Goal: Task Accomplishment & Management: Manage account settings

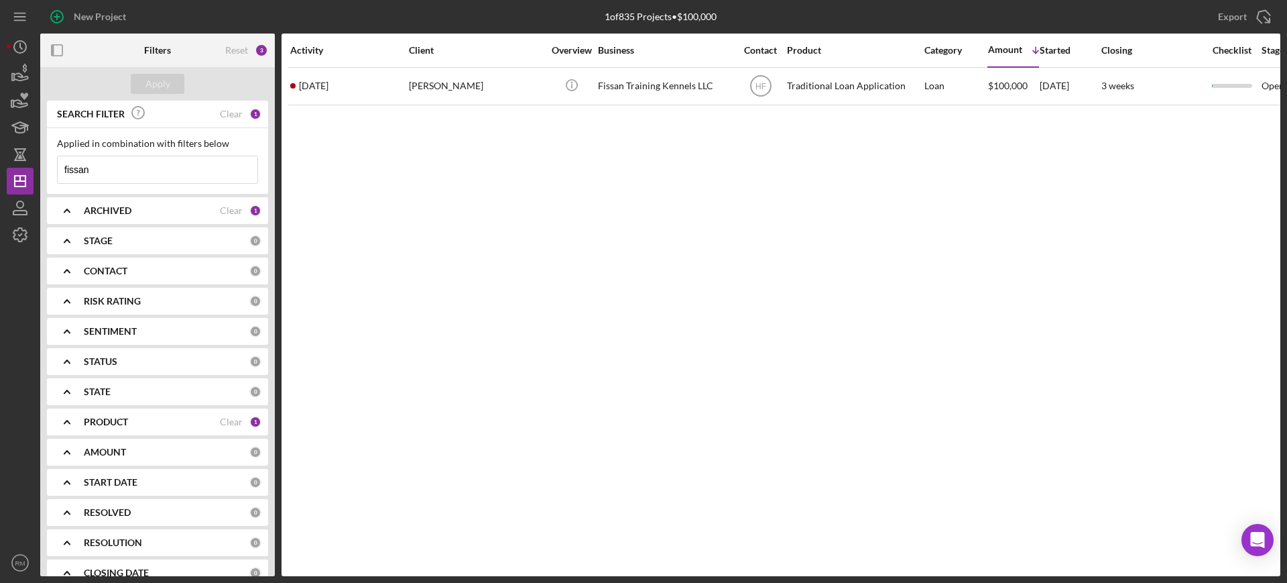
click at [131, 172] on input "fissan" at bounding box center [158, 169] width 200 height 27
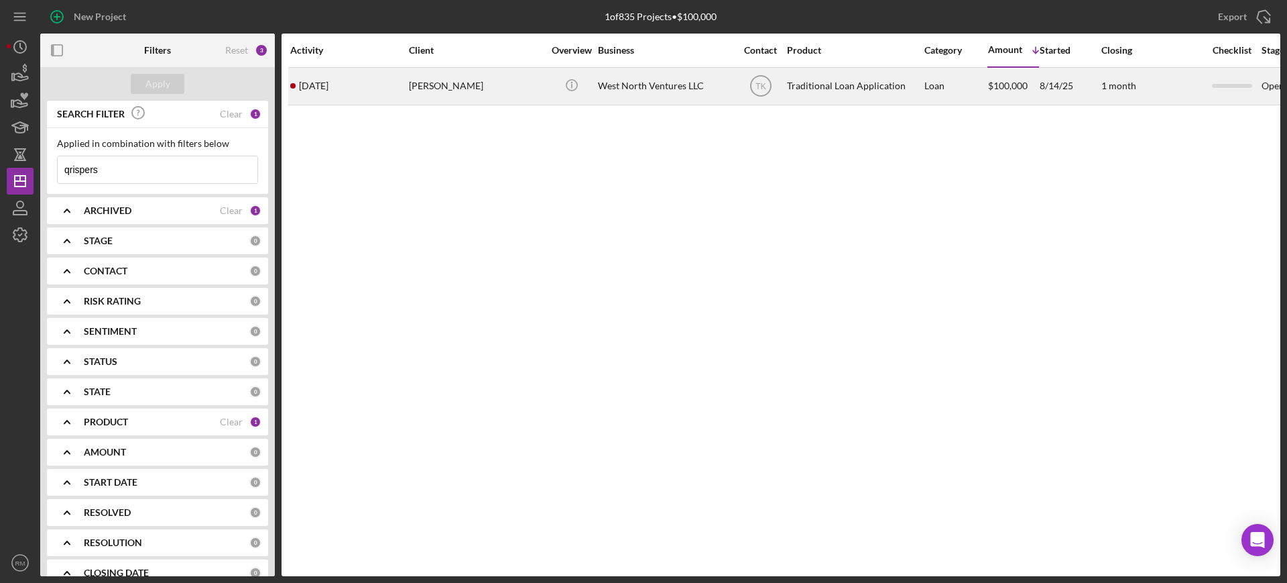
type input "qrispers"
click at [437, 98] on div "[PERSON_NAME]" at bounding box center [476, 86] width 134 height 36
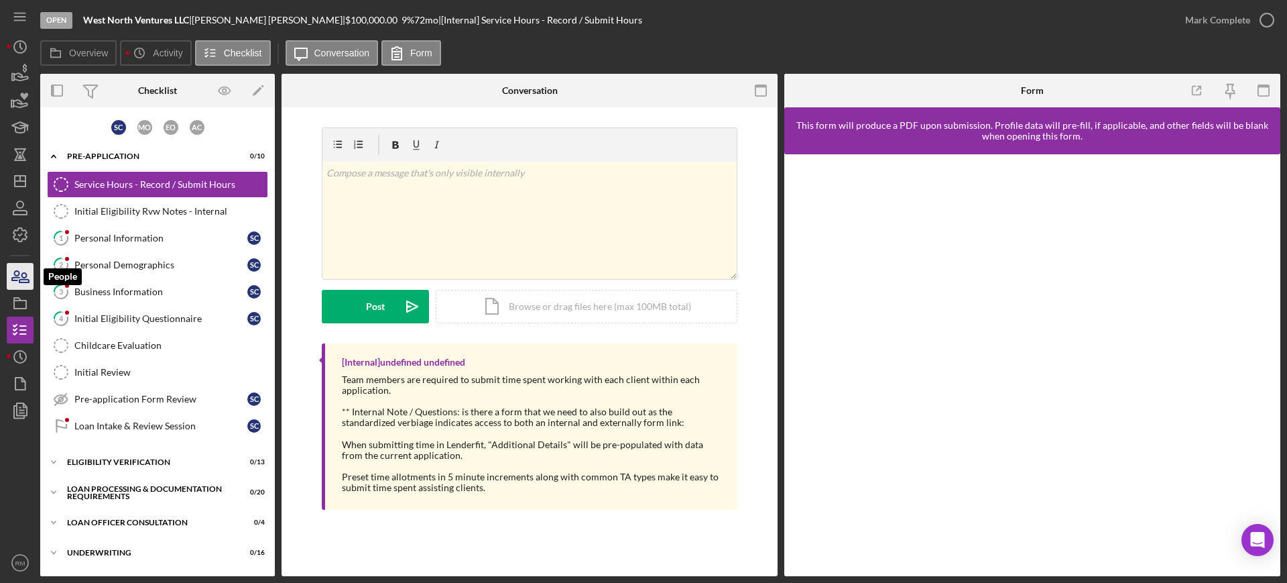
click at [12, 286] on icon "button" at bounding box center [20, 276] width 34 height 34
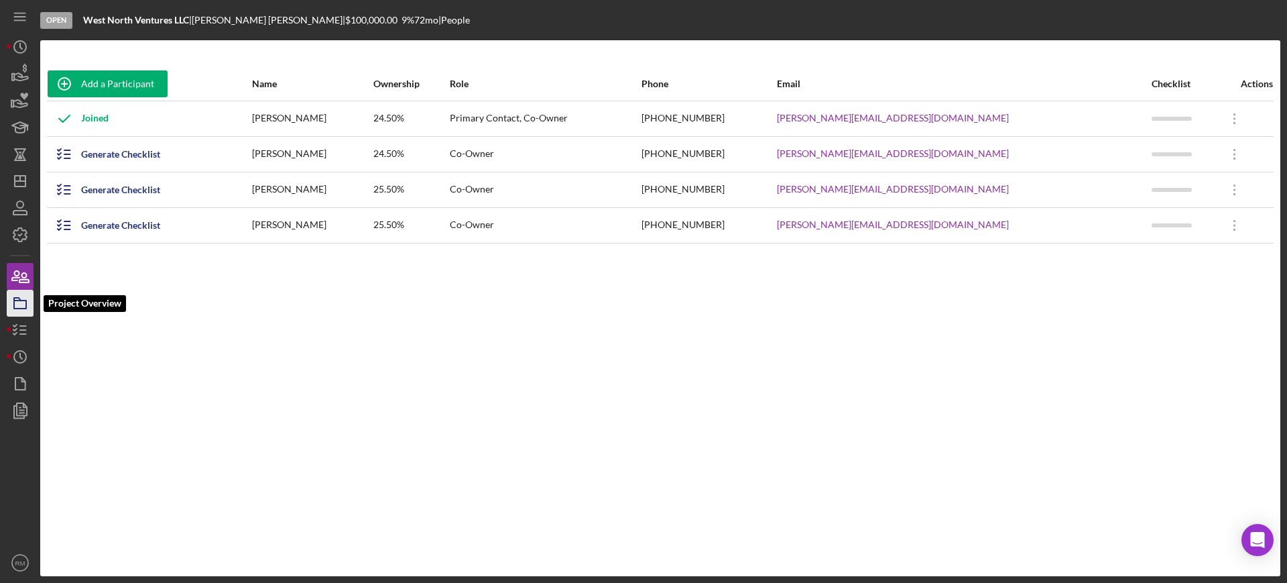
click at [8, 296] on icon "button" at bounding box center [20, 303] width 34 height 34
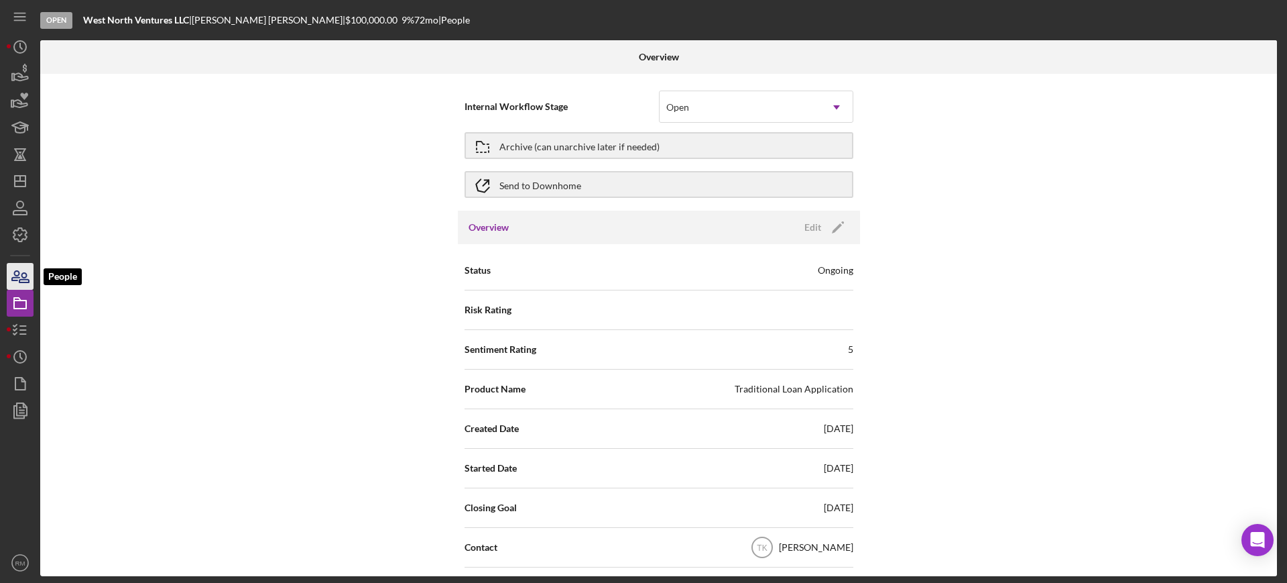
click at [26, 271] on icon "button" at bounding box center [20, 276] width 34 height 34
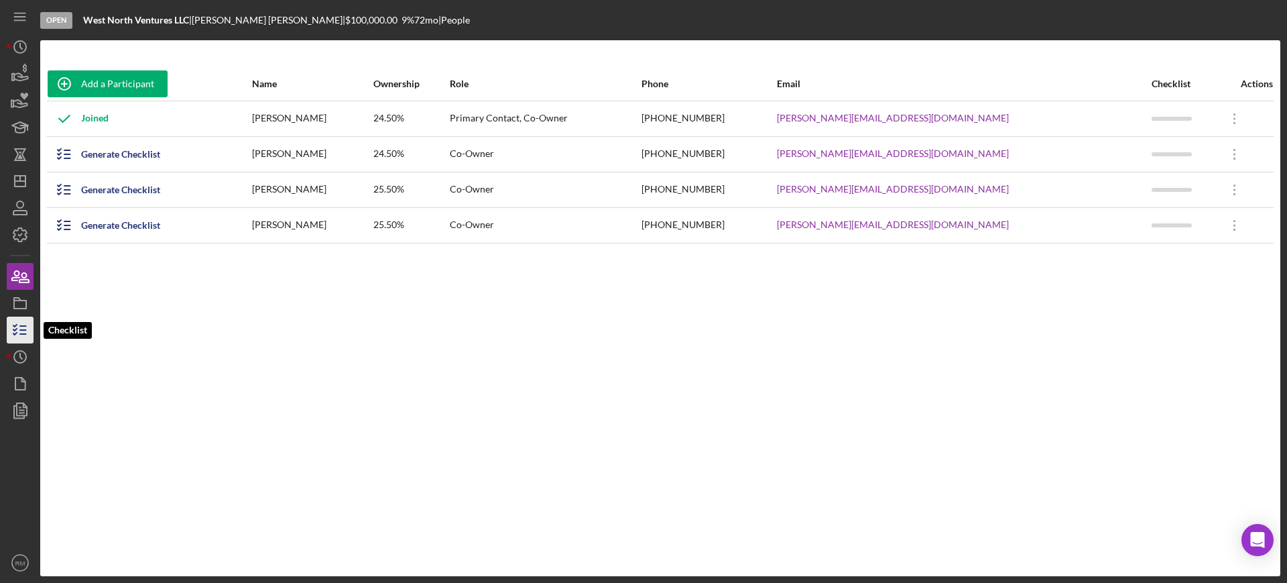
click at [19, 326] on icon "button" at bounding box center [20, 330] width 34 height 34
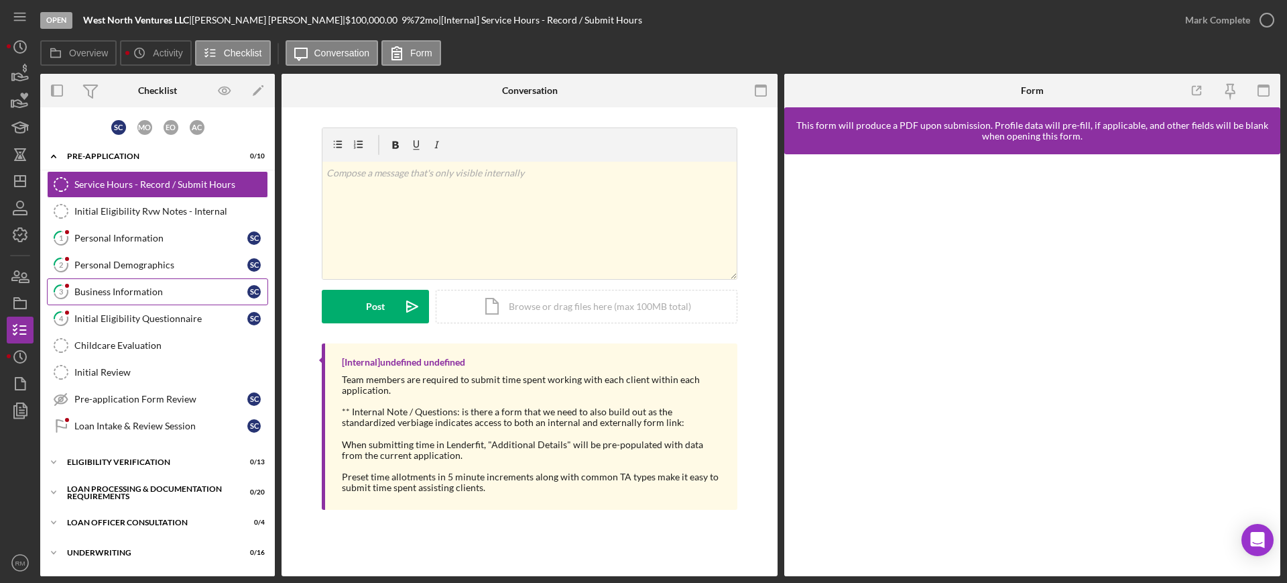
click at [127, 287] on div "Business Information" at bounding box center [160, 291] width 173 height 11
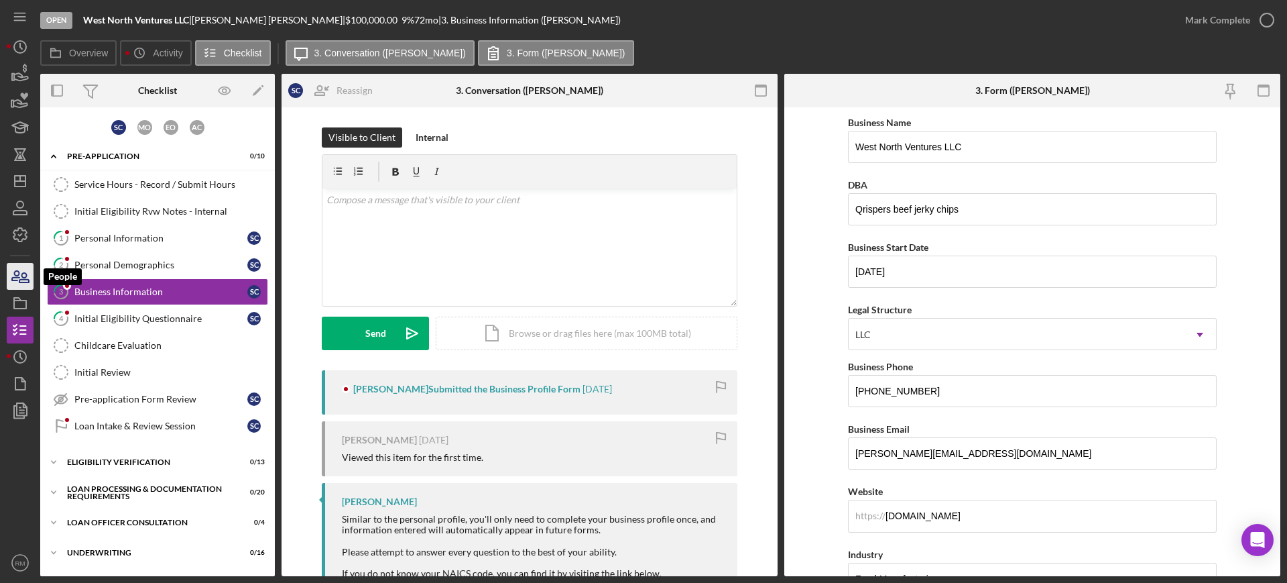
click at [17, 284] on icon "button" at bounding box center [20, 276] width 34 height 34
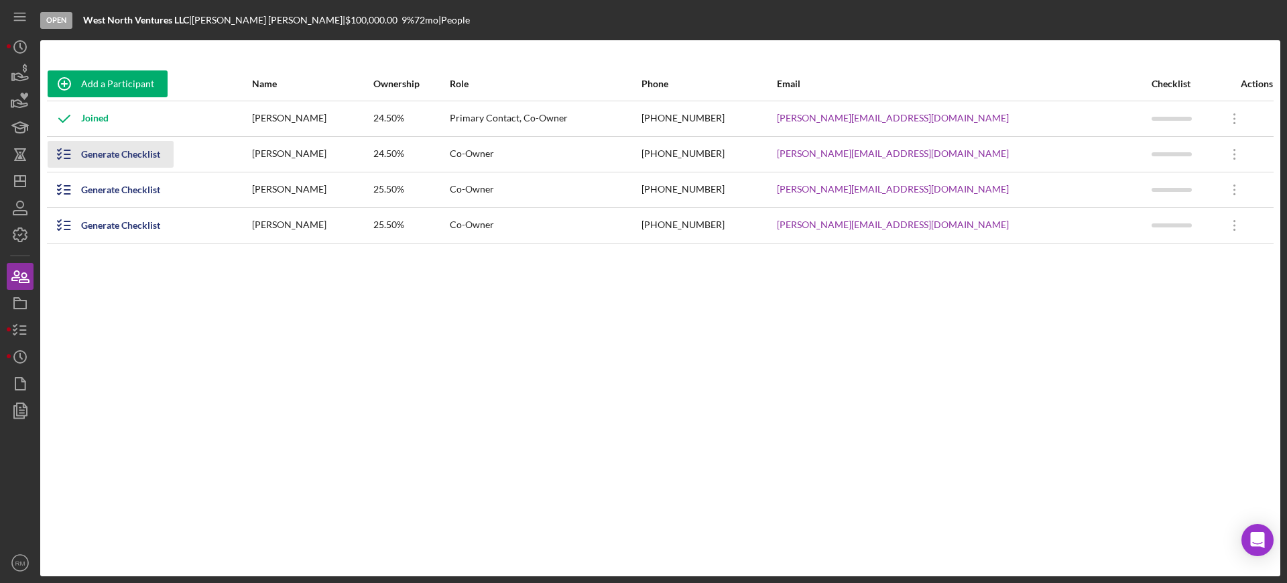
click at [124, 145] on div "Generate Checklist" at bounding box center [120, 154] width 79 height 27
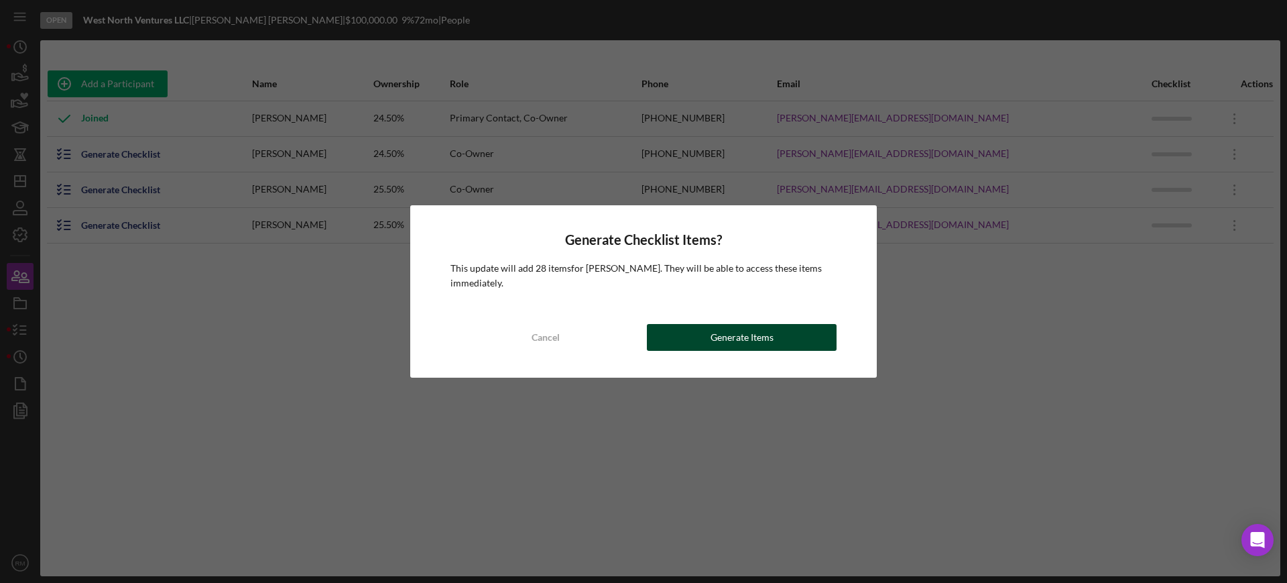
click at [709, 333] on button "Generate Items" at bounding box center [742, 337] width 190 height 27
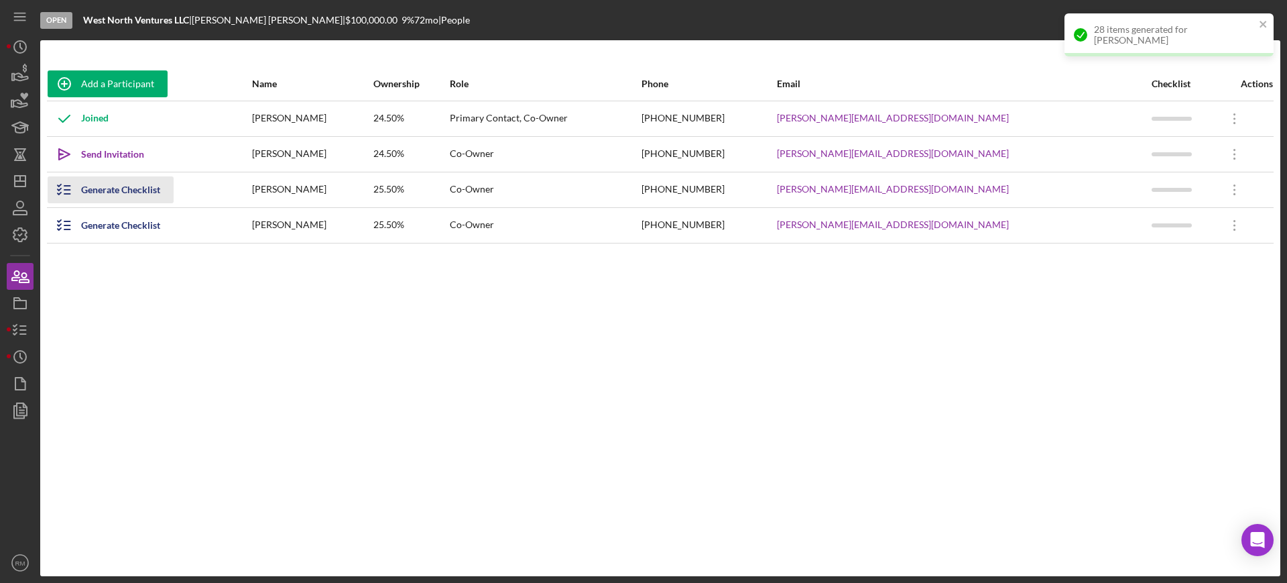
click at [121, 186] on div "Generate Checklist" at bounding box center [120, 189] width 79 height 27
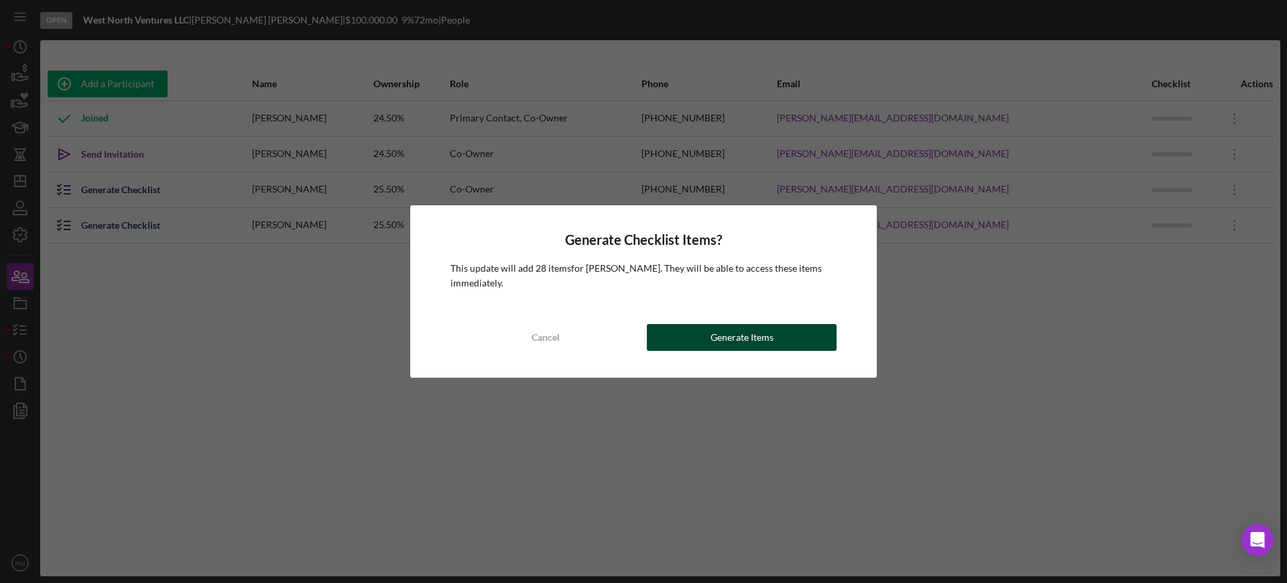
click at [696, 336] on button "Generate Items" at bounding box center [742, 337] width 190 height 27
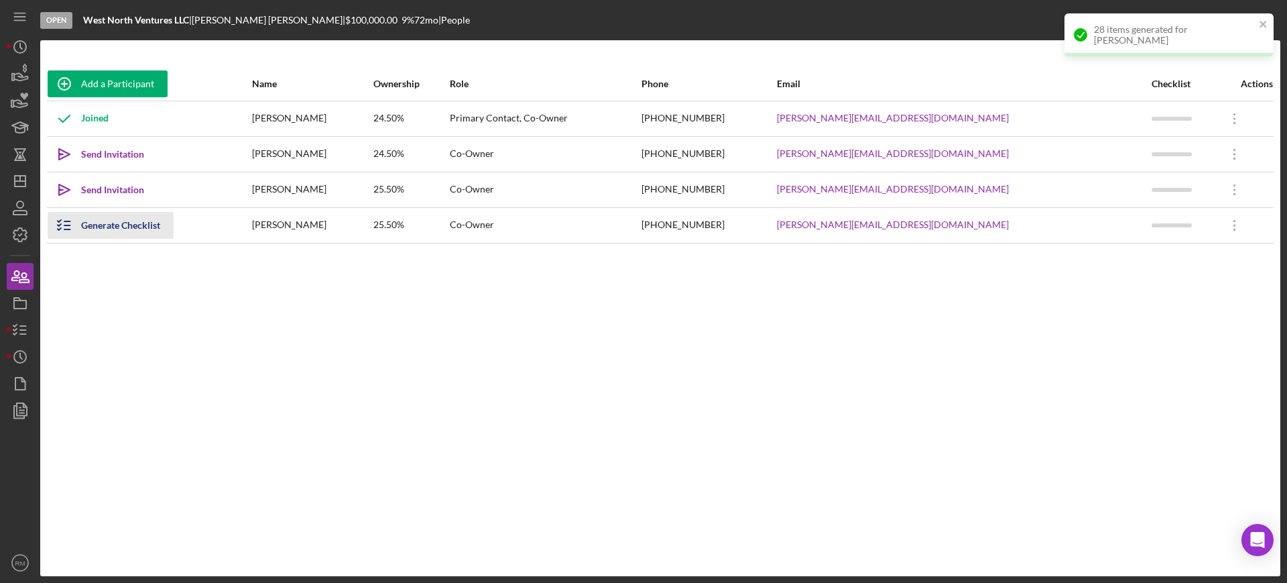
click at [100, 225] on div "Generate Checklist" at bounding box center [120, 225] width 79 height 27
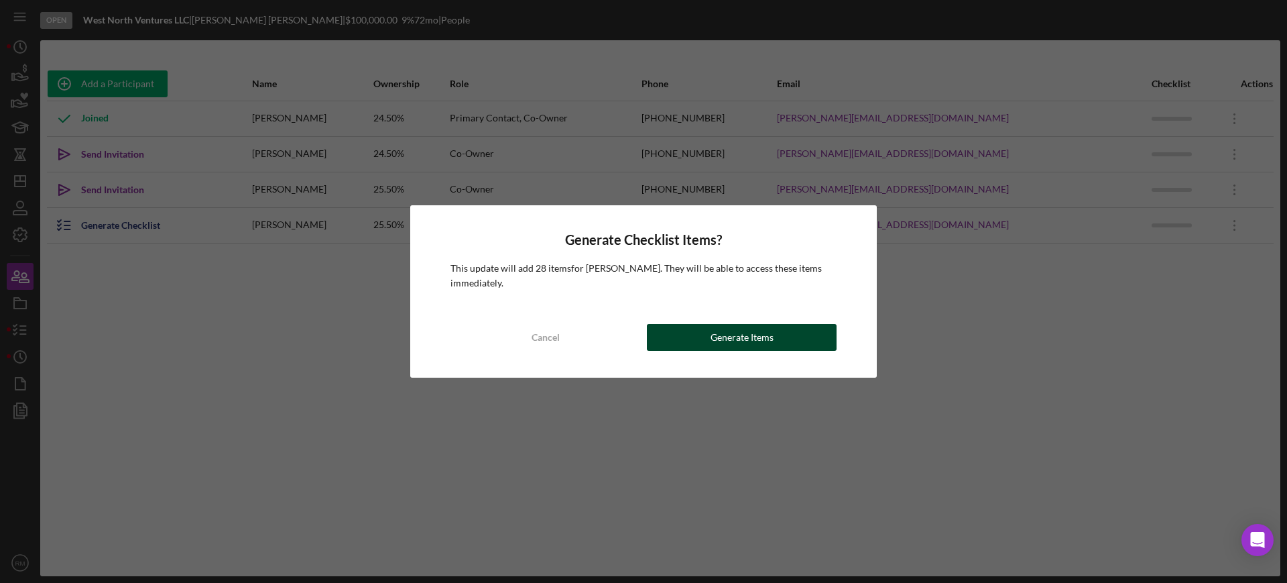
click at [684, 343] on button "Generate Items" at bounding box center [742, 337] width 190 height 27
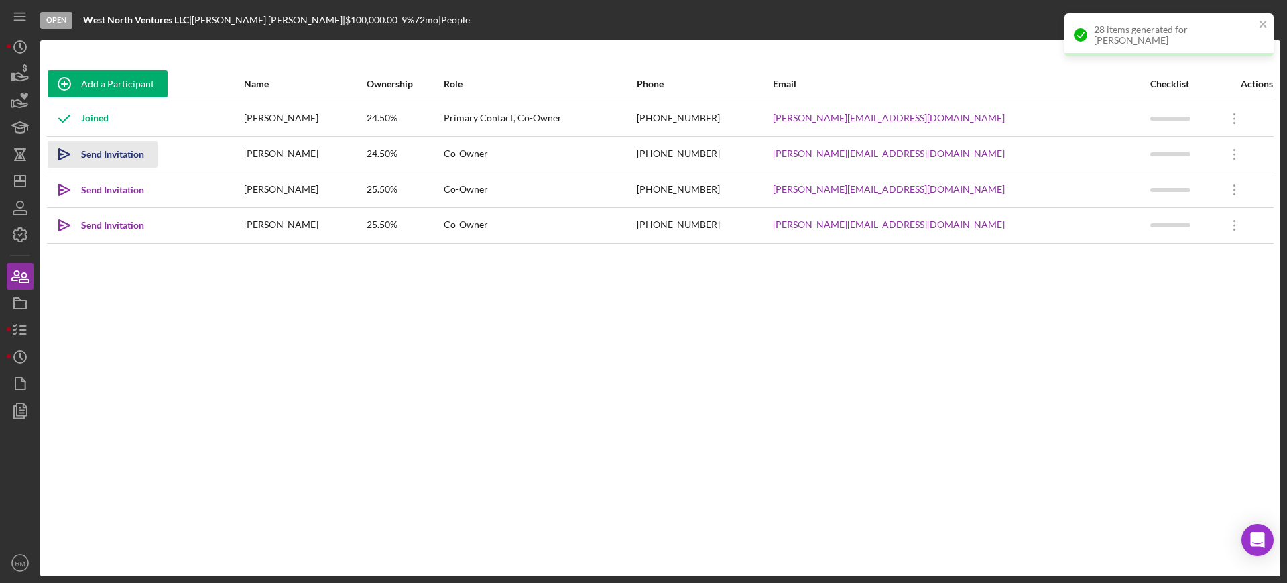
click at [103, 156] on div "Send Invitation" at bounding box center [112, 154] width 63 height 27
click at [95, 190] on div "Send Invitation" at bounding box center [112, 189] width 63 height 27
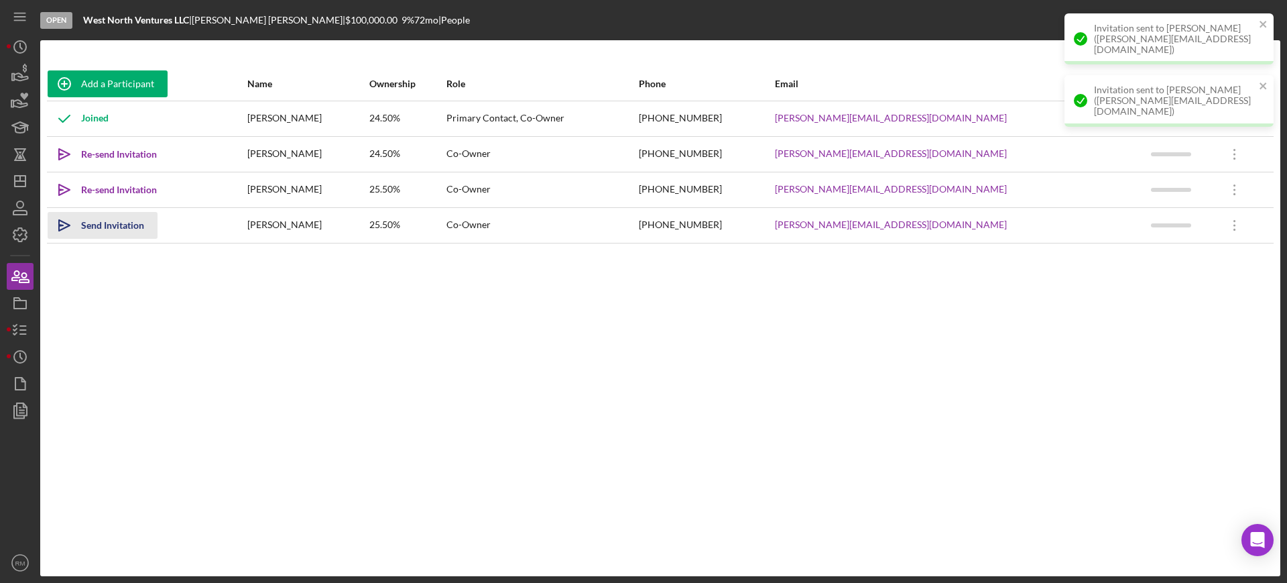
click at [95, 225] on div "Send Invitation" at bounding box center [112, 225] width 63 height 27
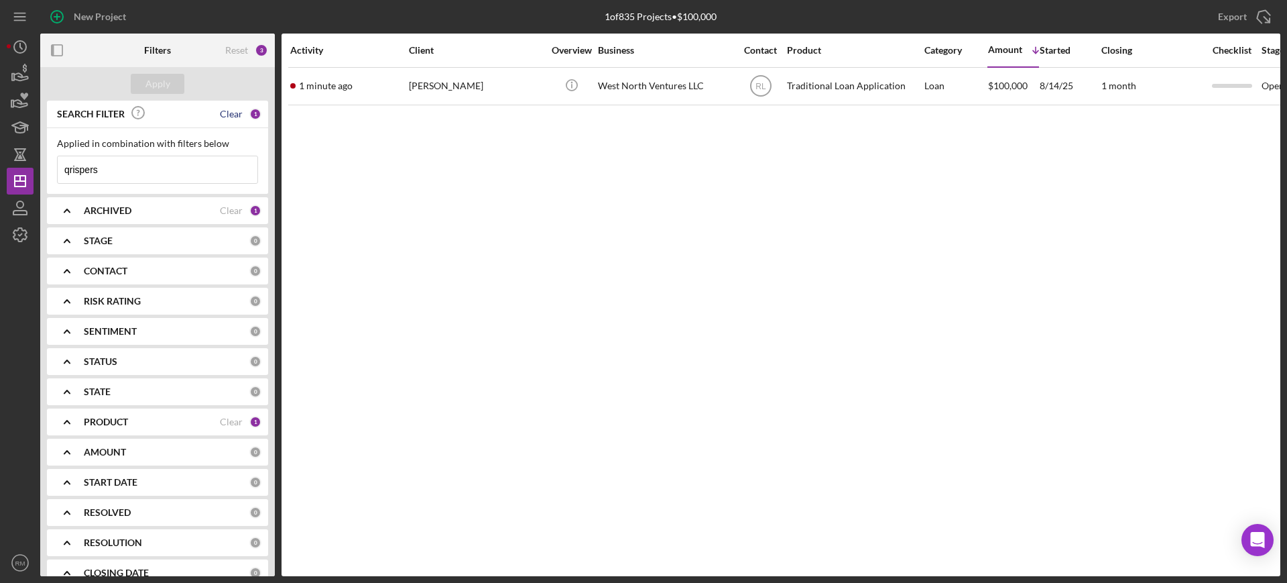
click at [220, 111] on div "Clear" at bounding box center [231, 114] width 23 height 11
click at [168, 88] on div "Apply" at bounding box center [157, 84] width 25 height 20
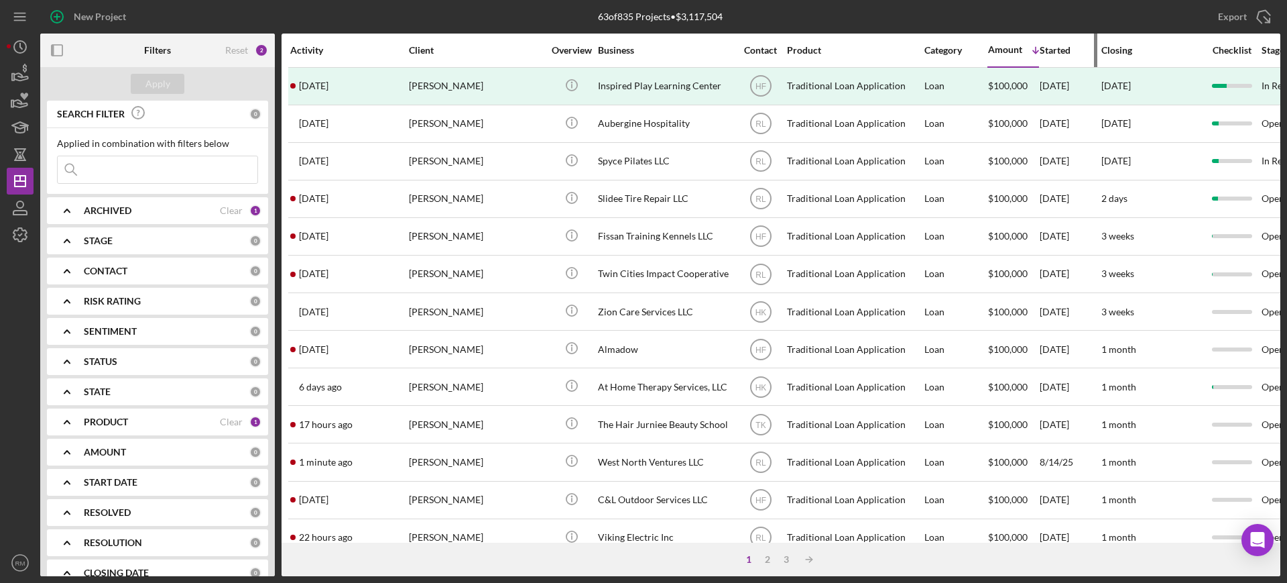
click at [1052, 58] on div "Started" at bounding box center [1070, 50] width 60 height 32
click at [1052, 54] on div "Started" at bounding box center [1070, 50] width 60 height 11
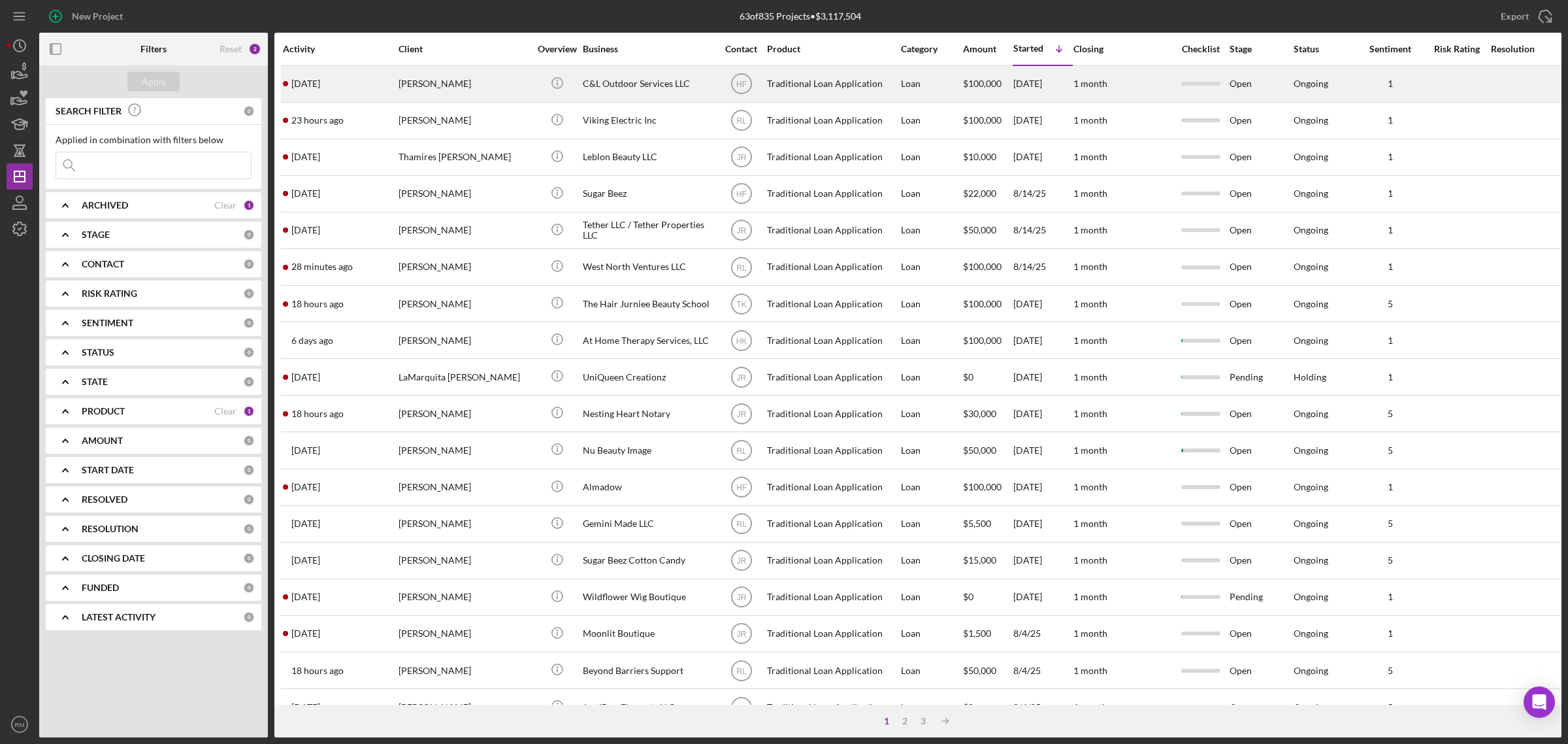
click at [612, 69] on div "C&L Outdoor Services LLC" at bounding box center [648, 84] width 131 height 35
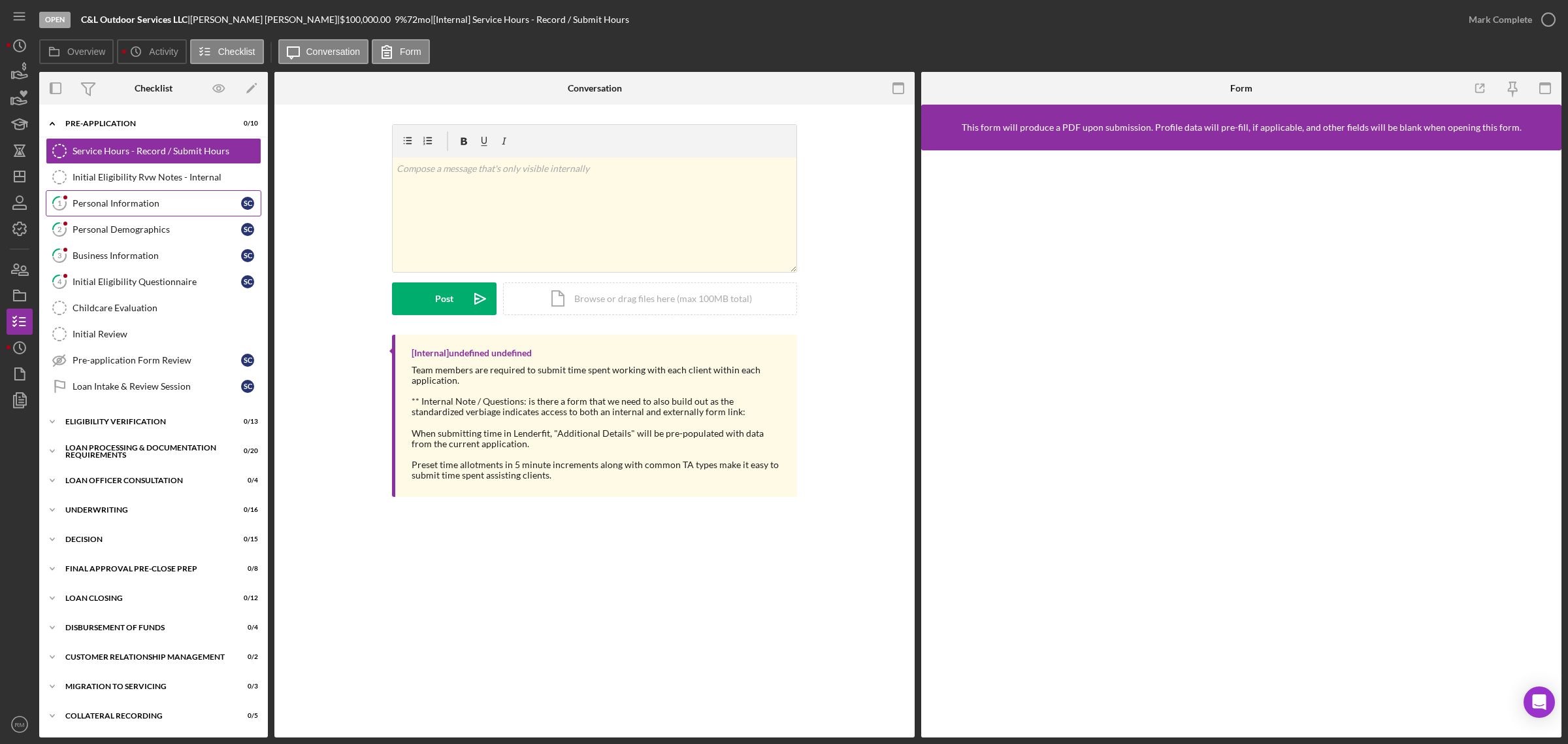
click at [118, 198] on div "Personal Information" at bounding box center [156, 203] width 169 height 11
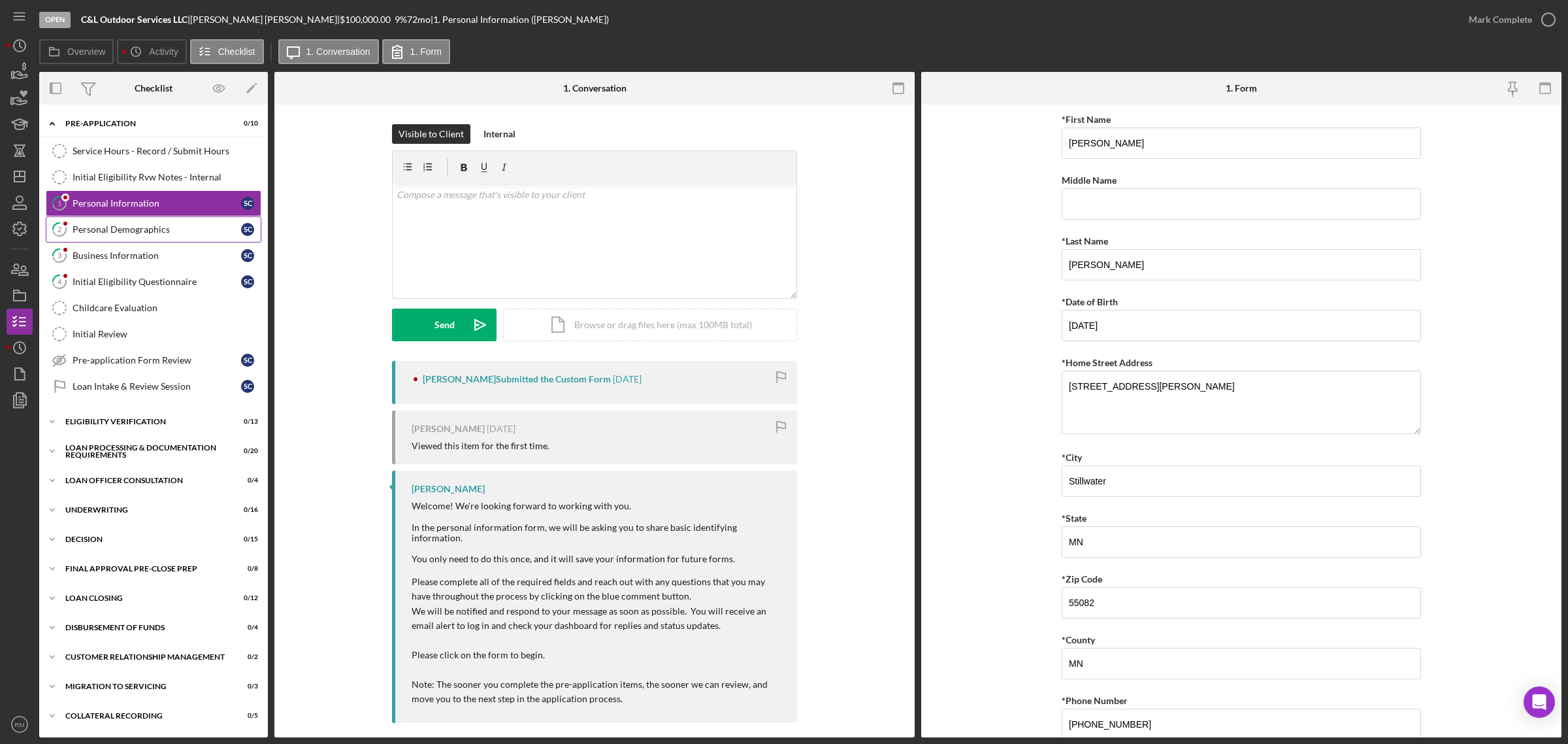
click at [124, 233] on div "Personal Demographics" at bounding box center [156, 229] width 169 height 11
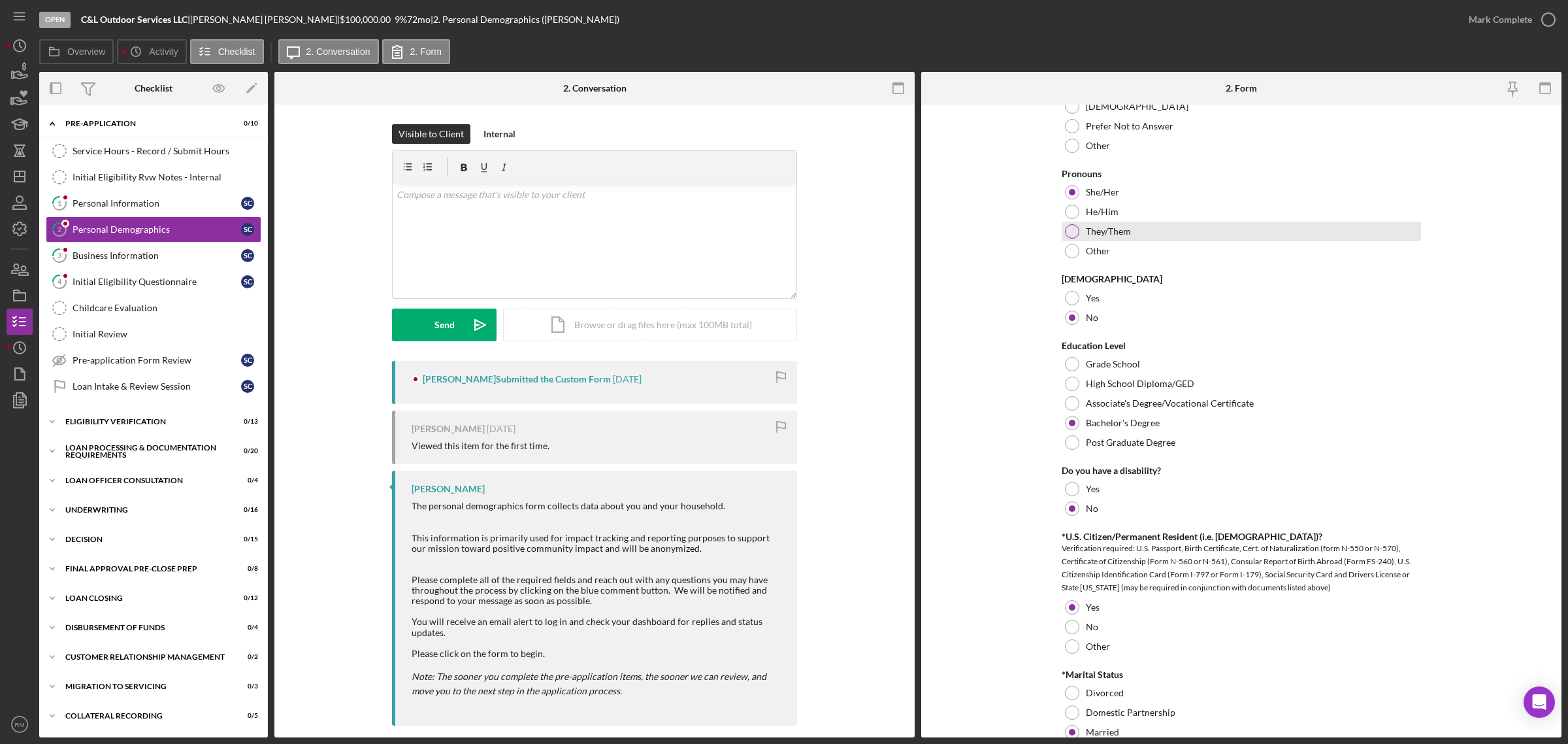
scroll to position [380, 0]
click at [20, 180] on icon "Icon/Dashboard" at bounding box center [19, 176] width 33 height 33
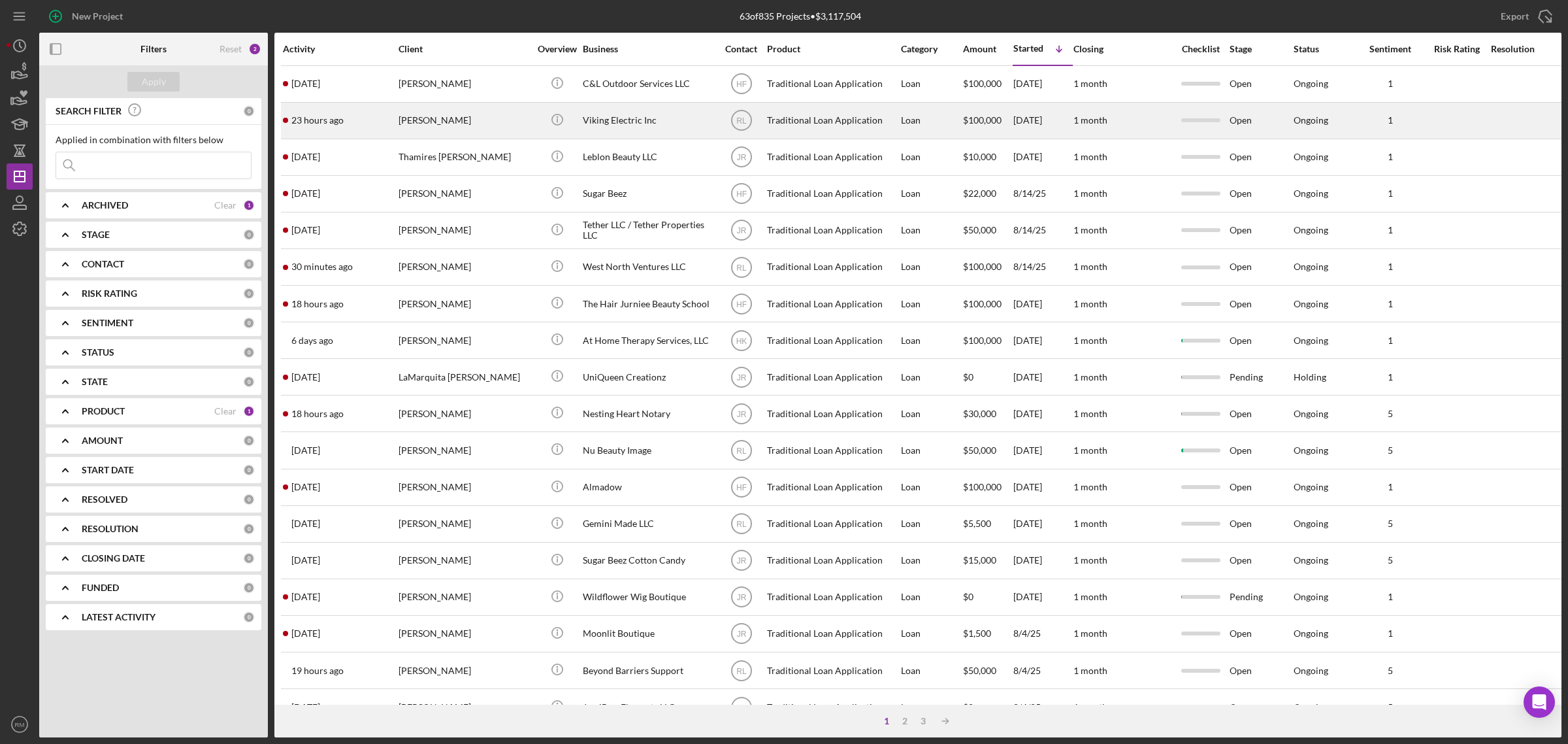
click at [578, 112] on div "Icon/Info" at bounding box center [556, 121] width 49 height 35
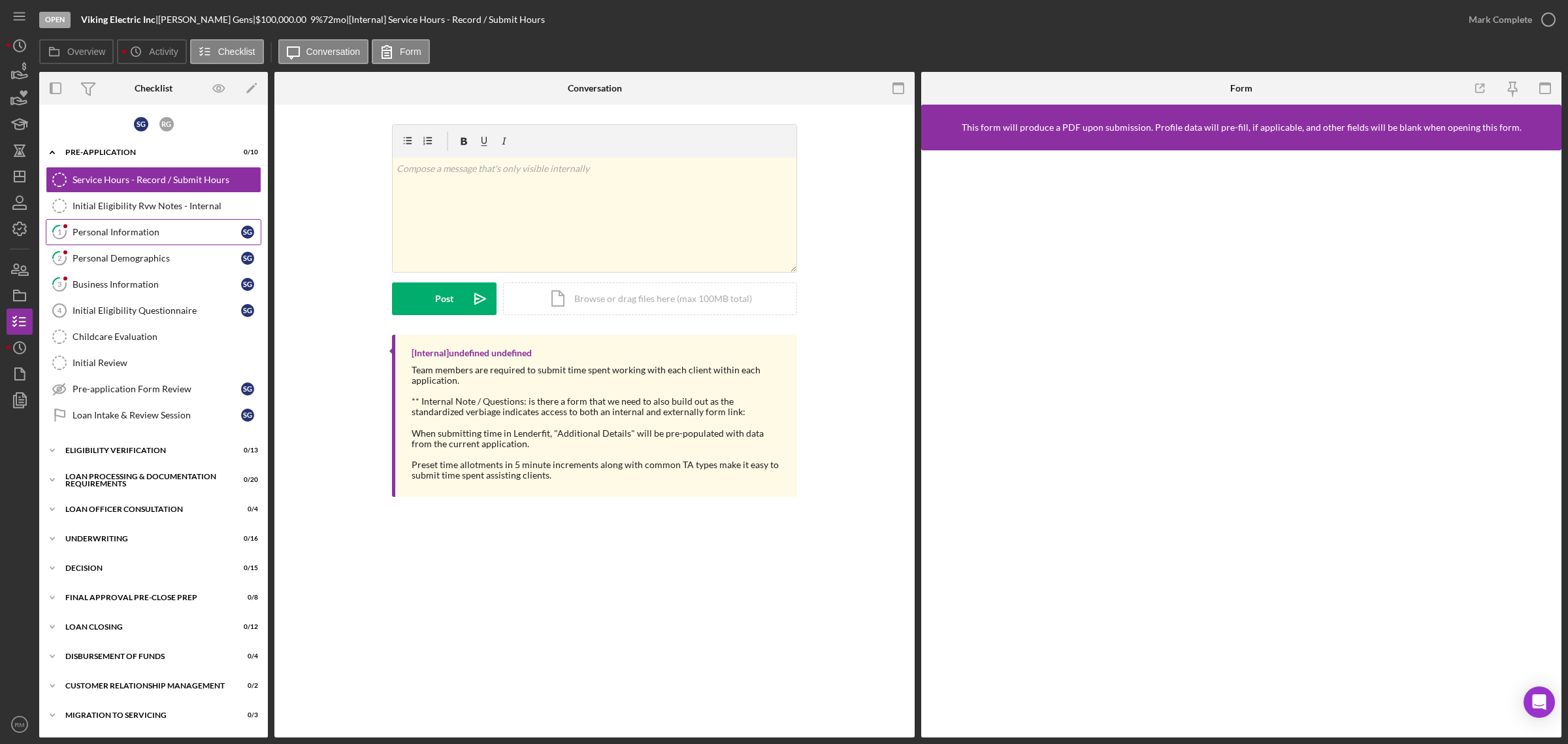
click at [96, 229] on div "Personal Information" at bounding box center [156, 232] width 169 height 11
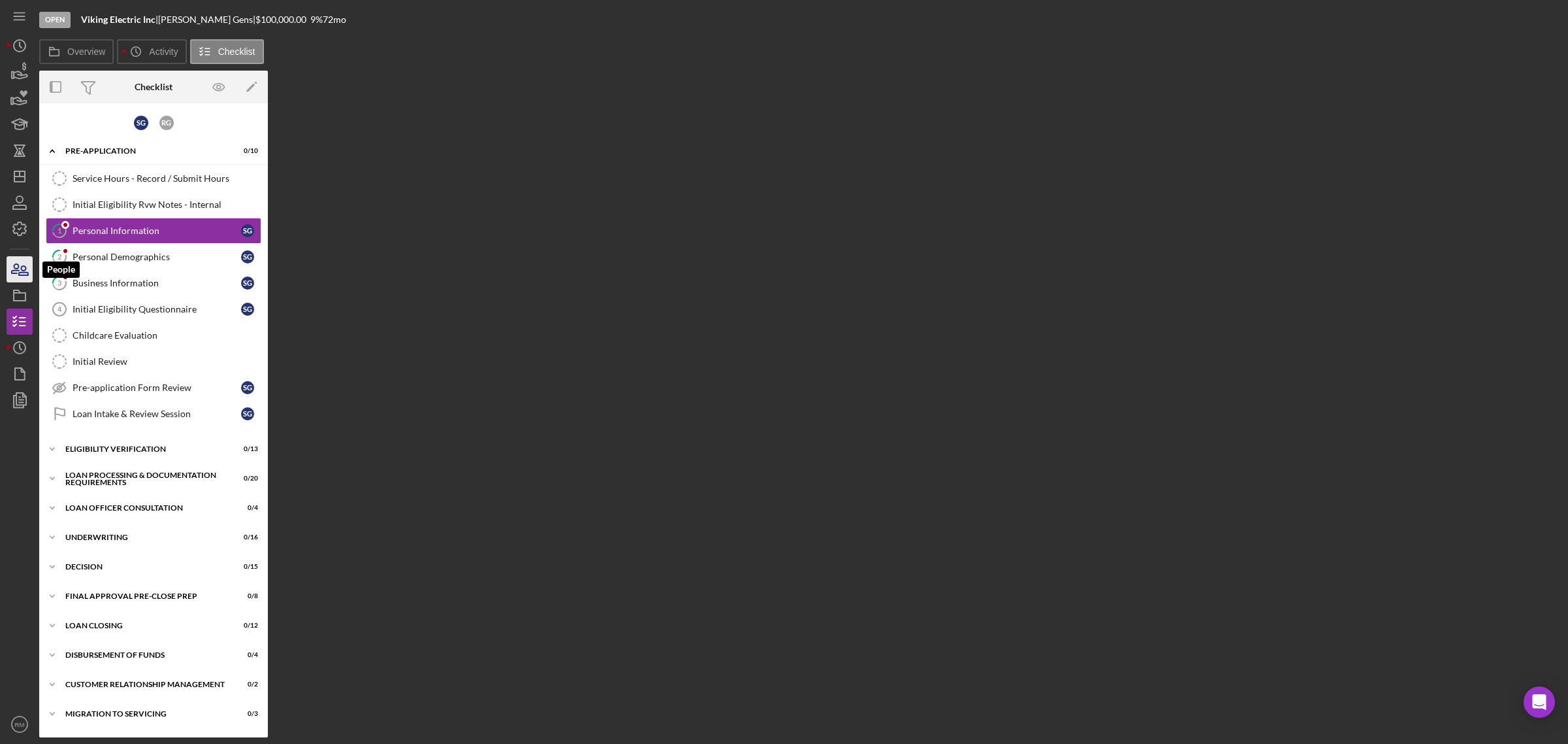
click at [24, 262] on icon "button" at bounding box center [19, 269] width 33 height 33
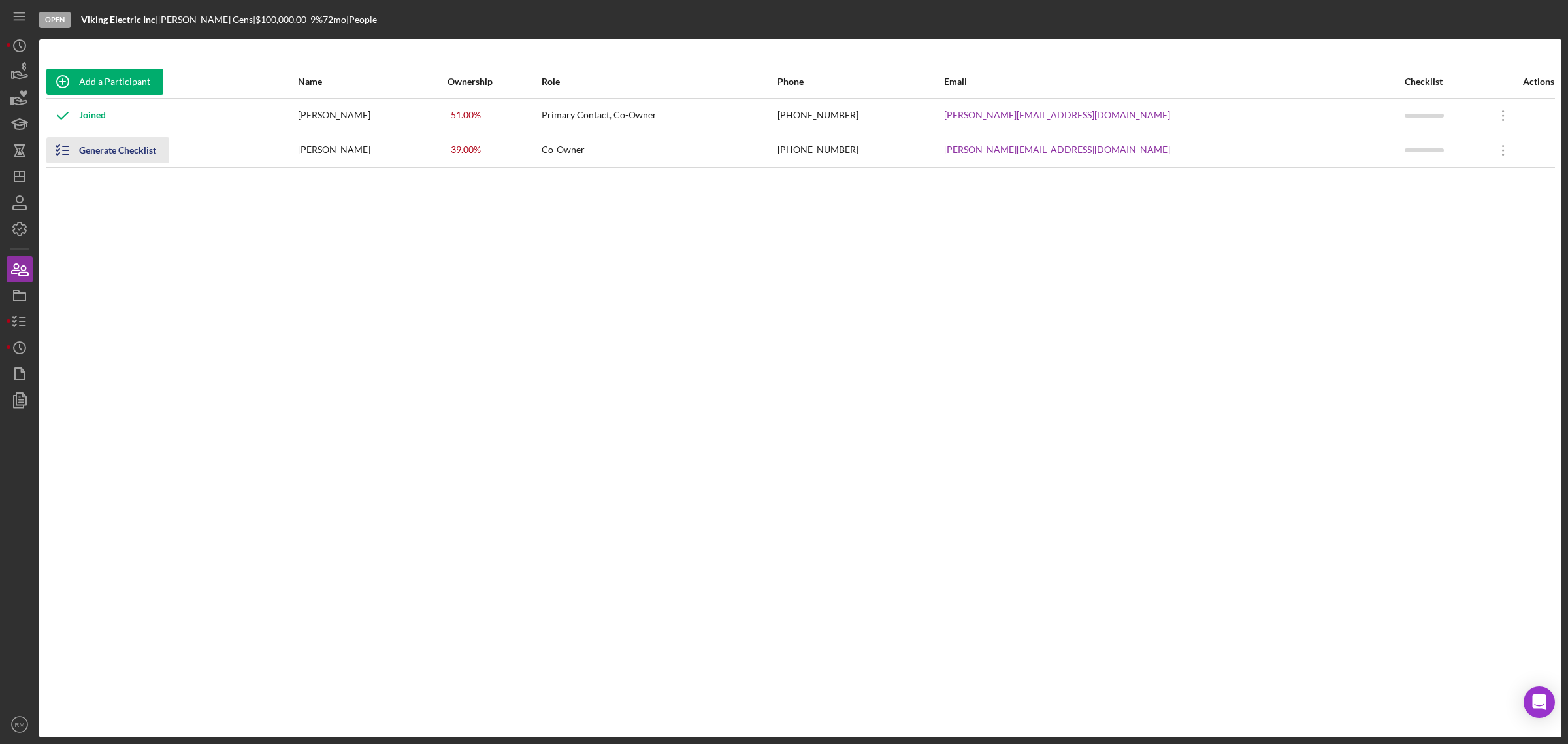
click at [103, 158] on div "Generate Checklist" at bounding box center [117, 150] width 77 height 26
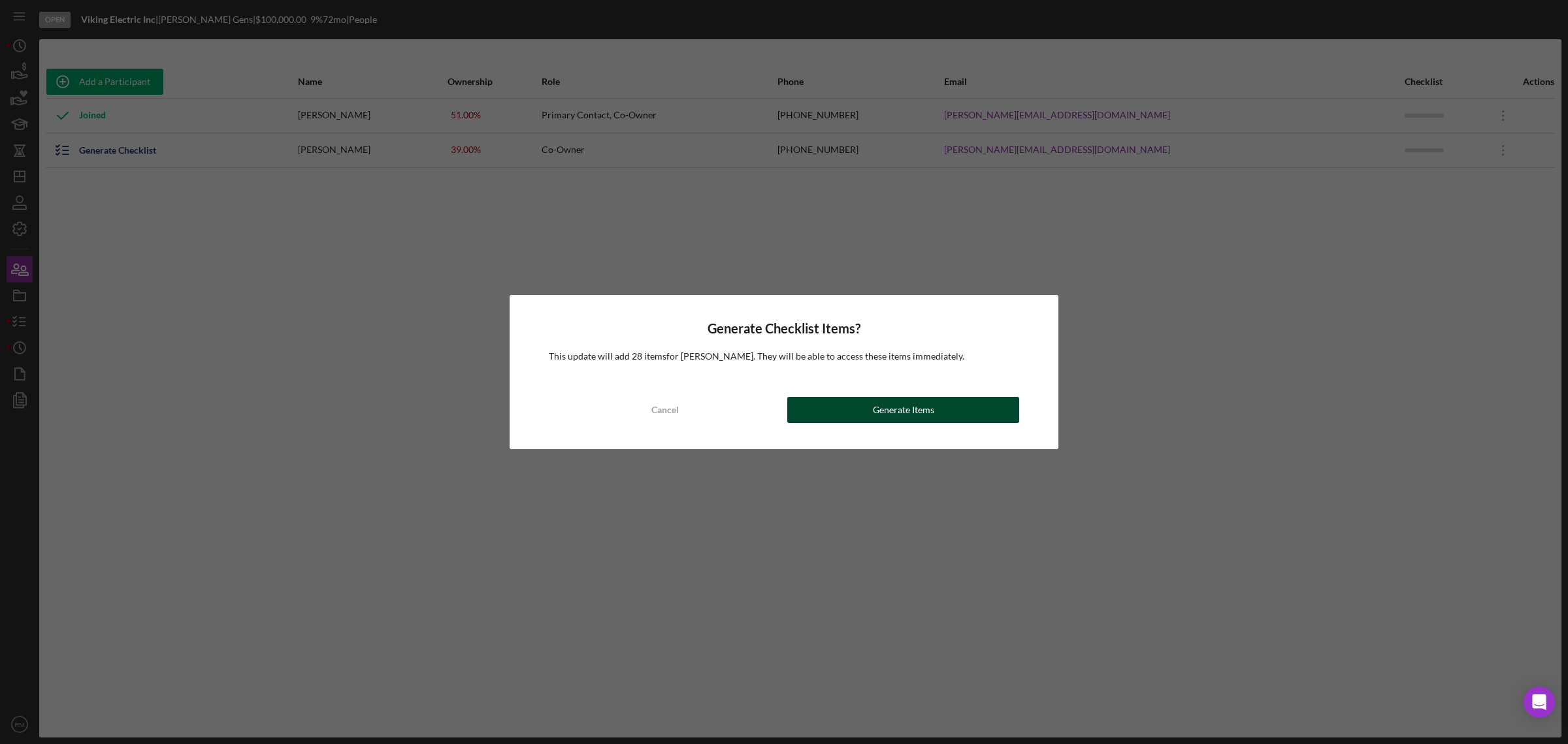
click at [818, 409] on button "Generate Items" at bounding box center [903, 410] width 232 height 26
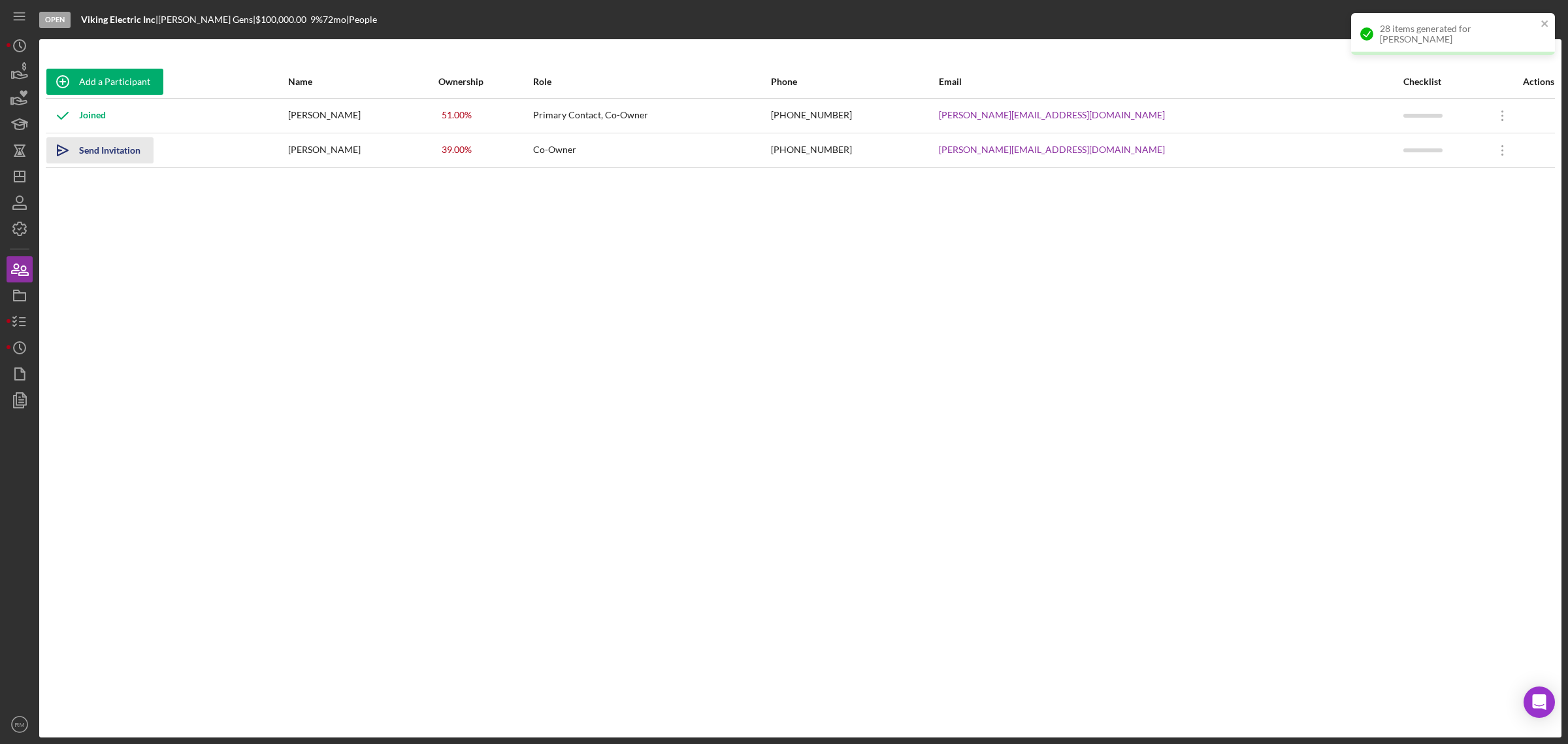
click at [109, 157] on div "Send Invitation" at bounding box center [109, 150] width 61 height 26
click at [26, 319] on icon "button" at bounding box center [19, 322] width 33 height 33
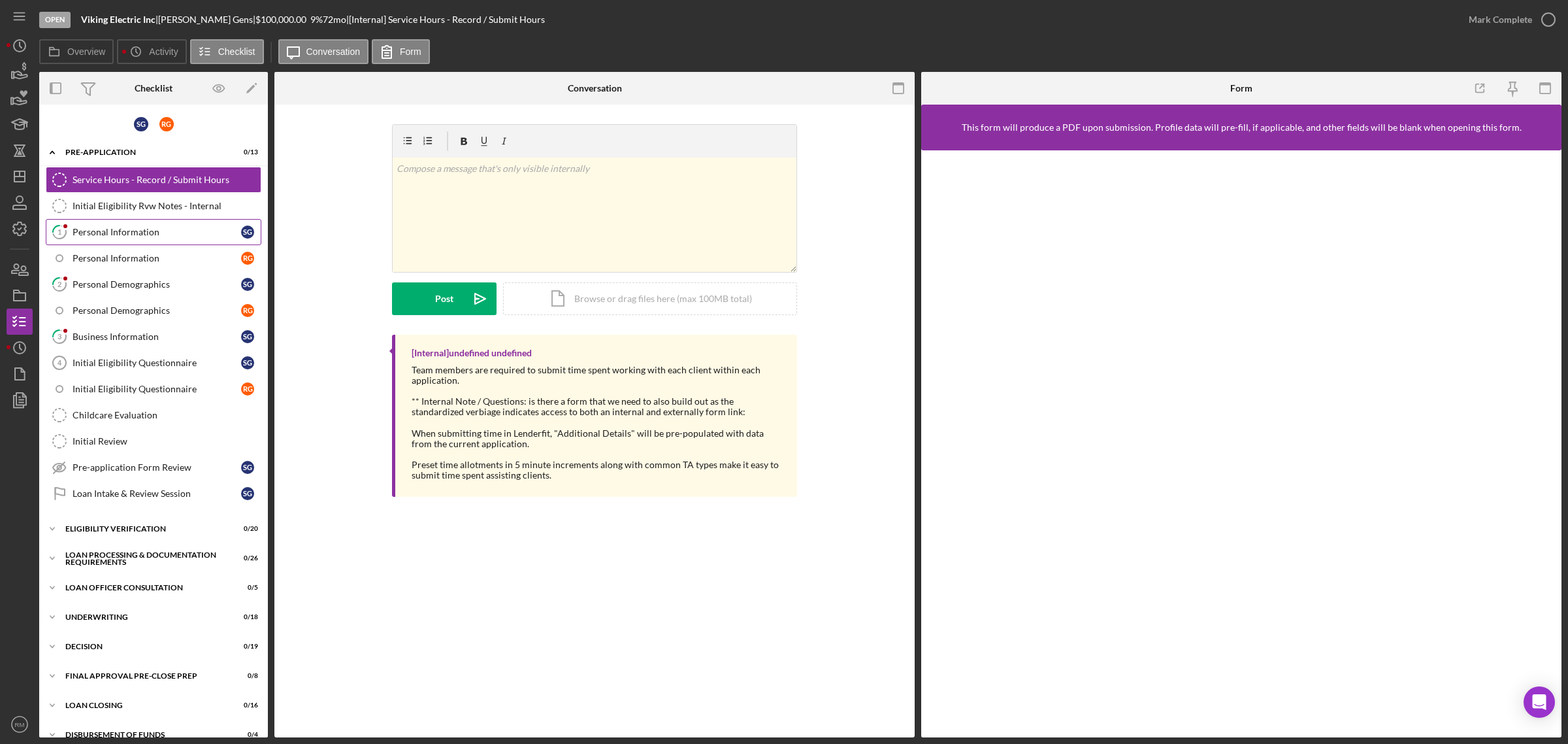
click at [138, 236] on div "Personal Information" at bounding box center [156, 232] width 169 height 11
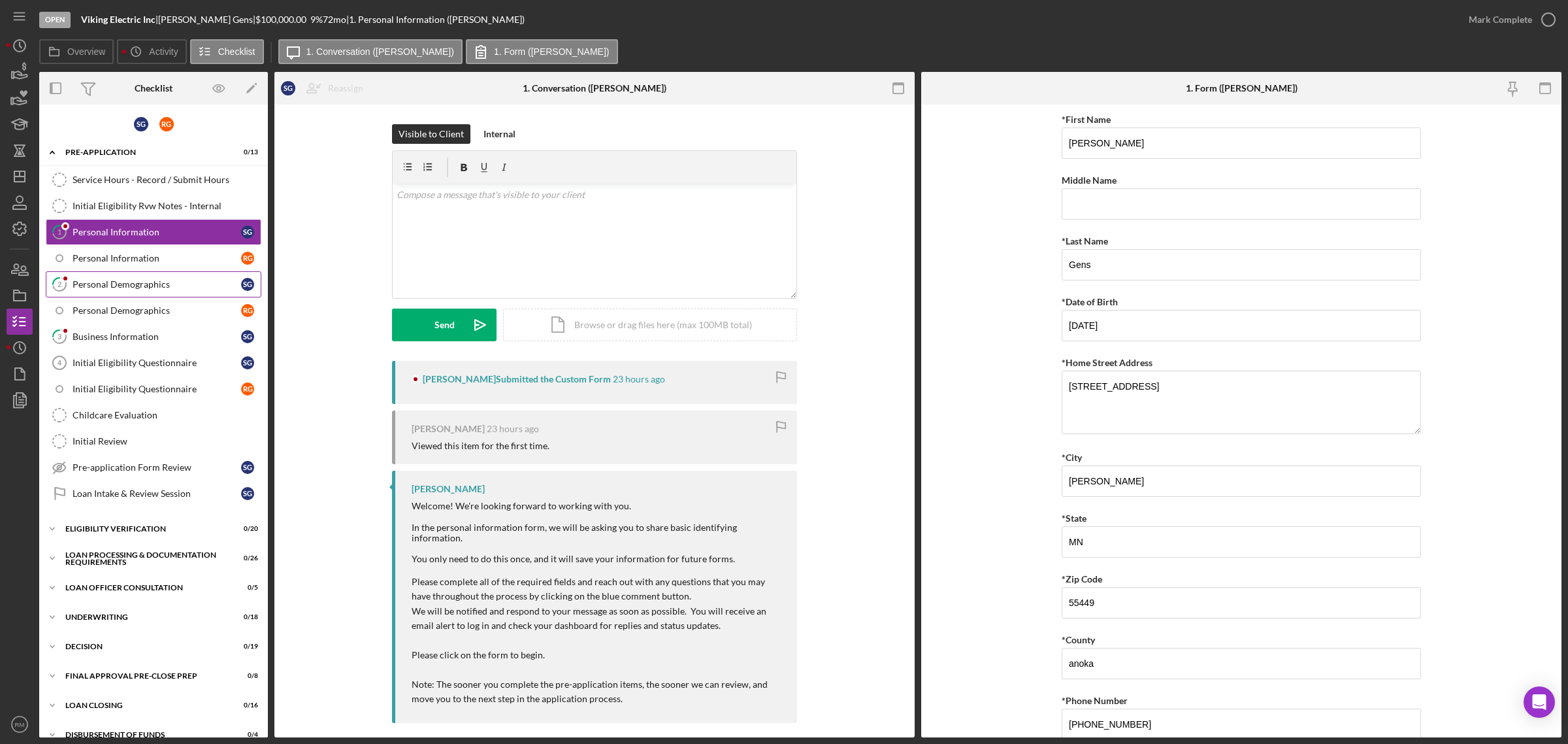
click at [139, 292] on link "2 Personal Demographics S G" at bounding box center [153, 284] width 215 height 26
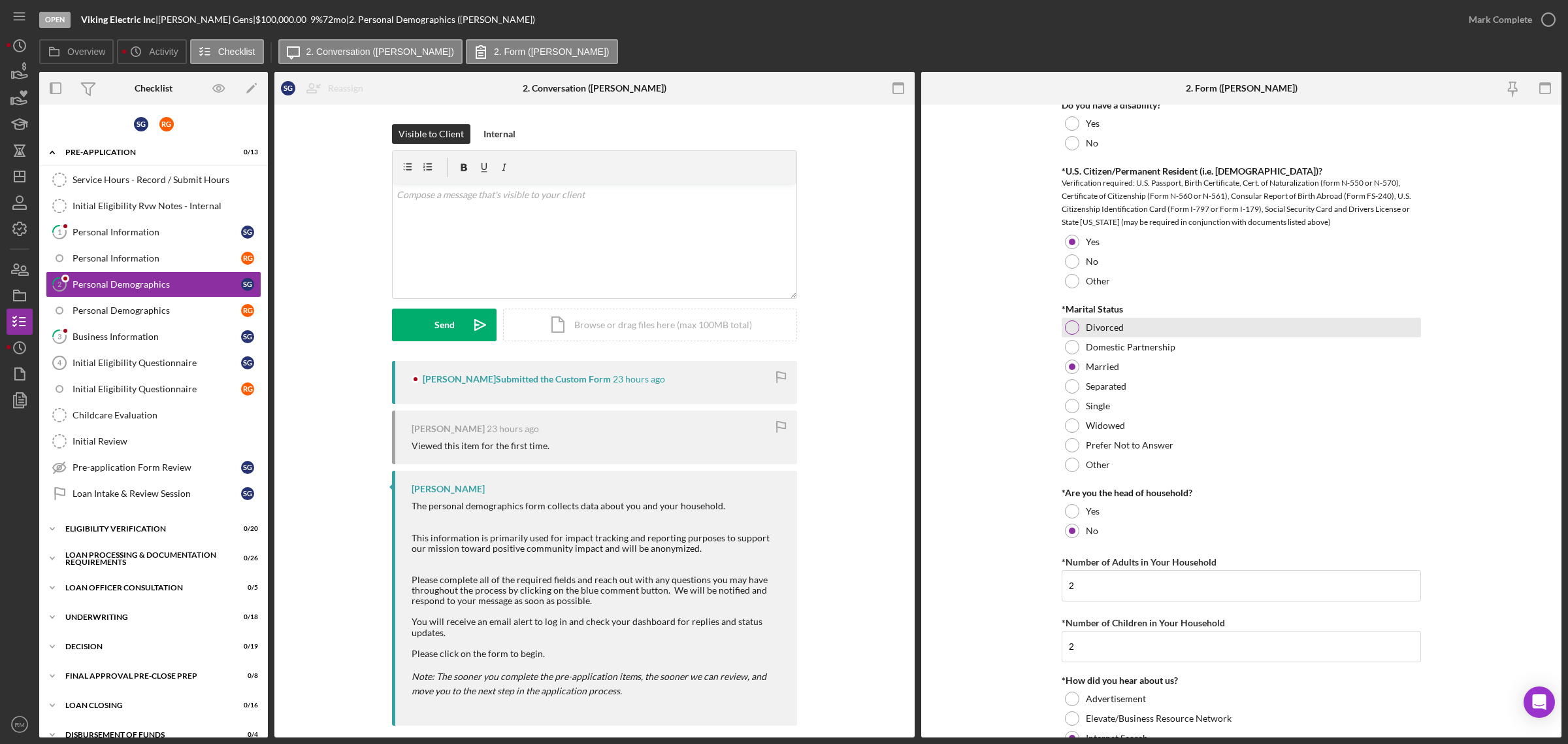
scroll to position [753, 0]
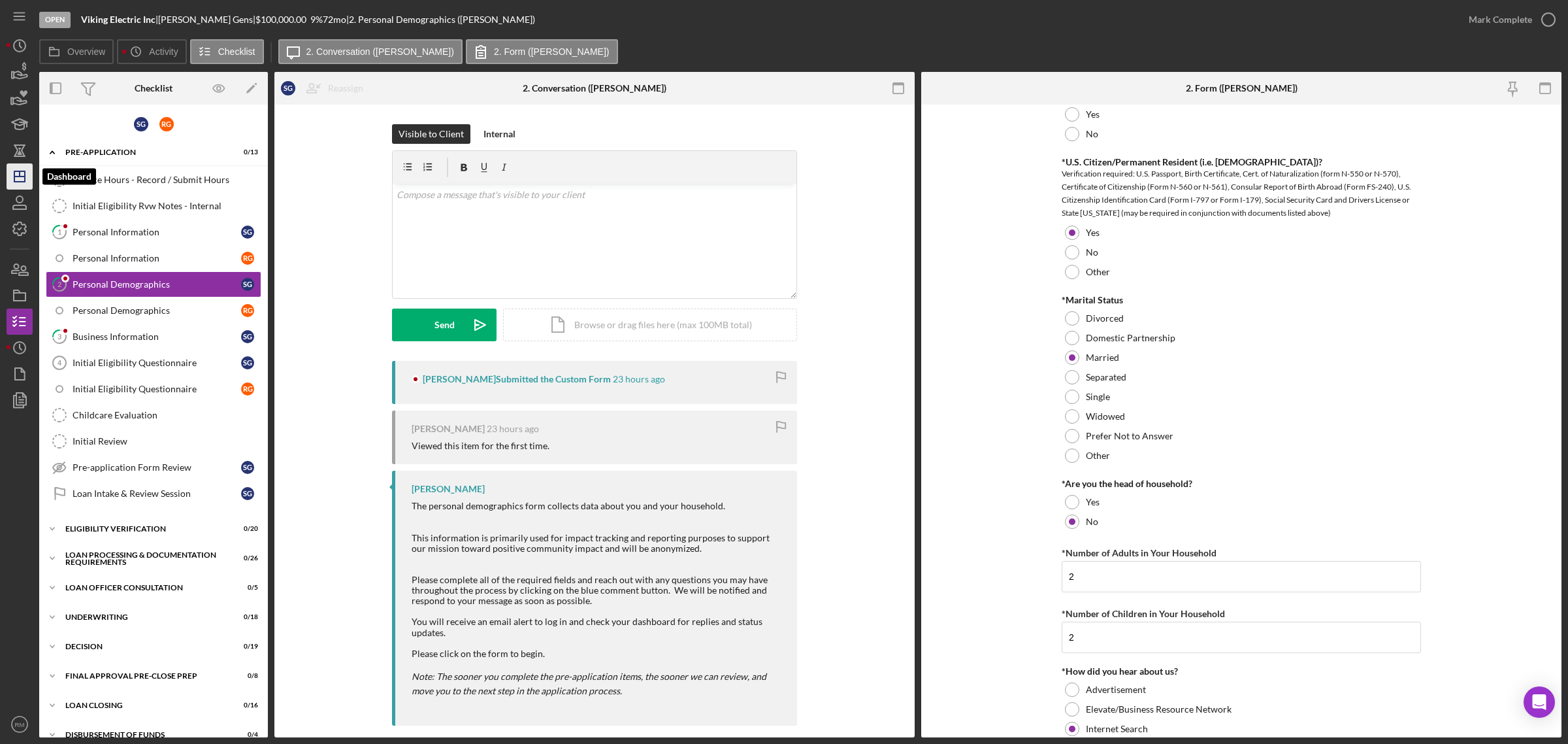
click at [8, 175] on icon "Icon/Dashboard" at bounding box center [19, 176] width 33 height 33
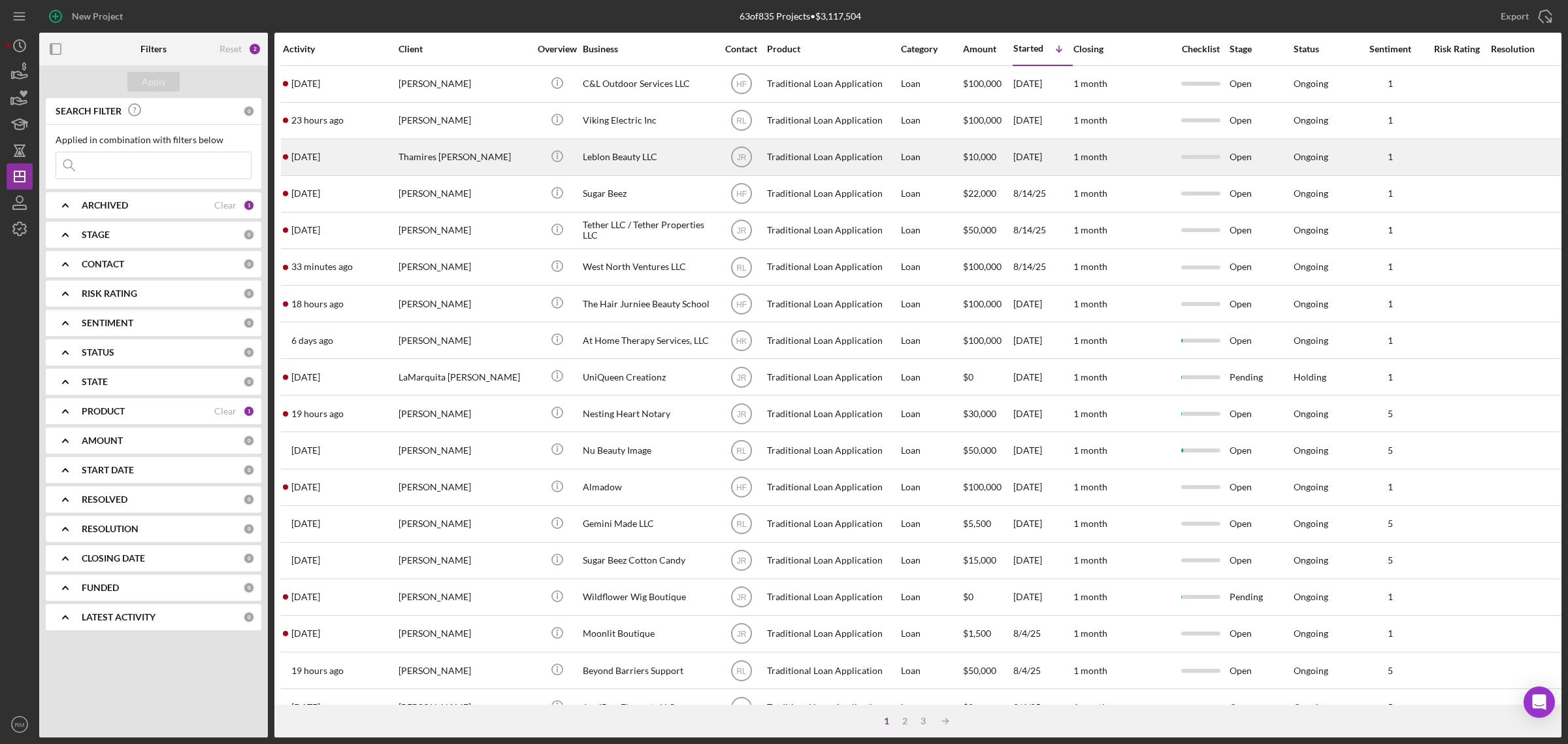
click at [623, 156] on div "Leblon Beauty LLC" at bounding box center [648, 157] width 131 height 35
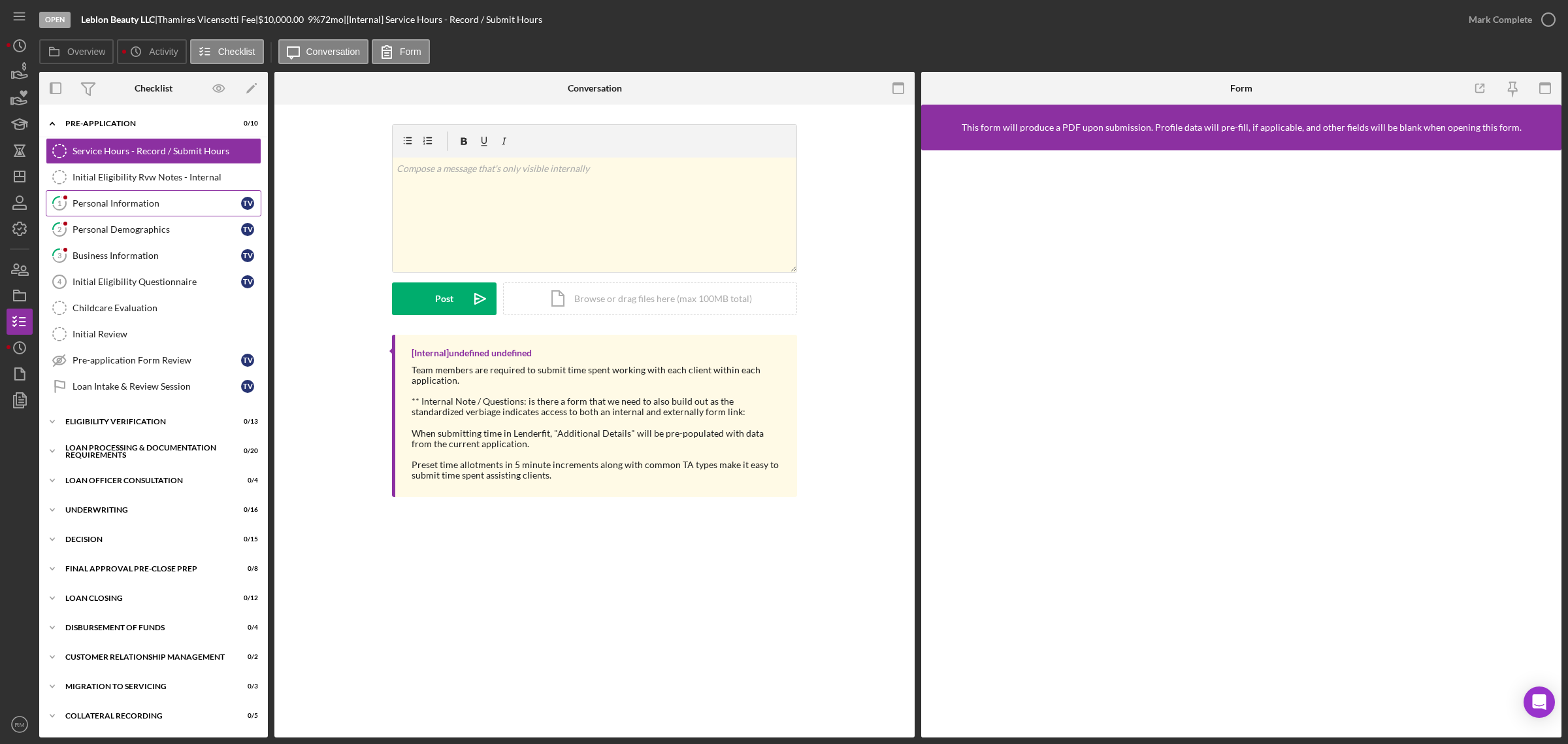
click at [126, 206] on div "Personal Information" at bounding box center [156, 203] width 169 height 11
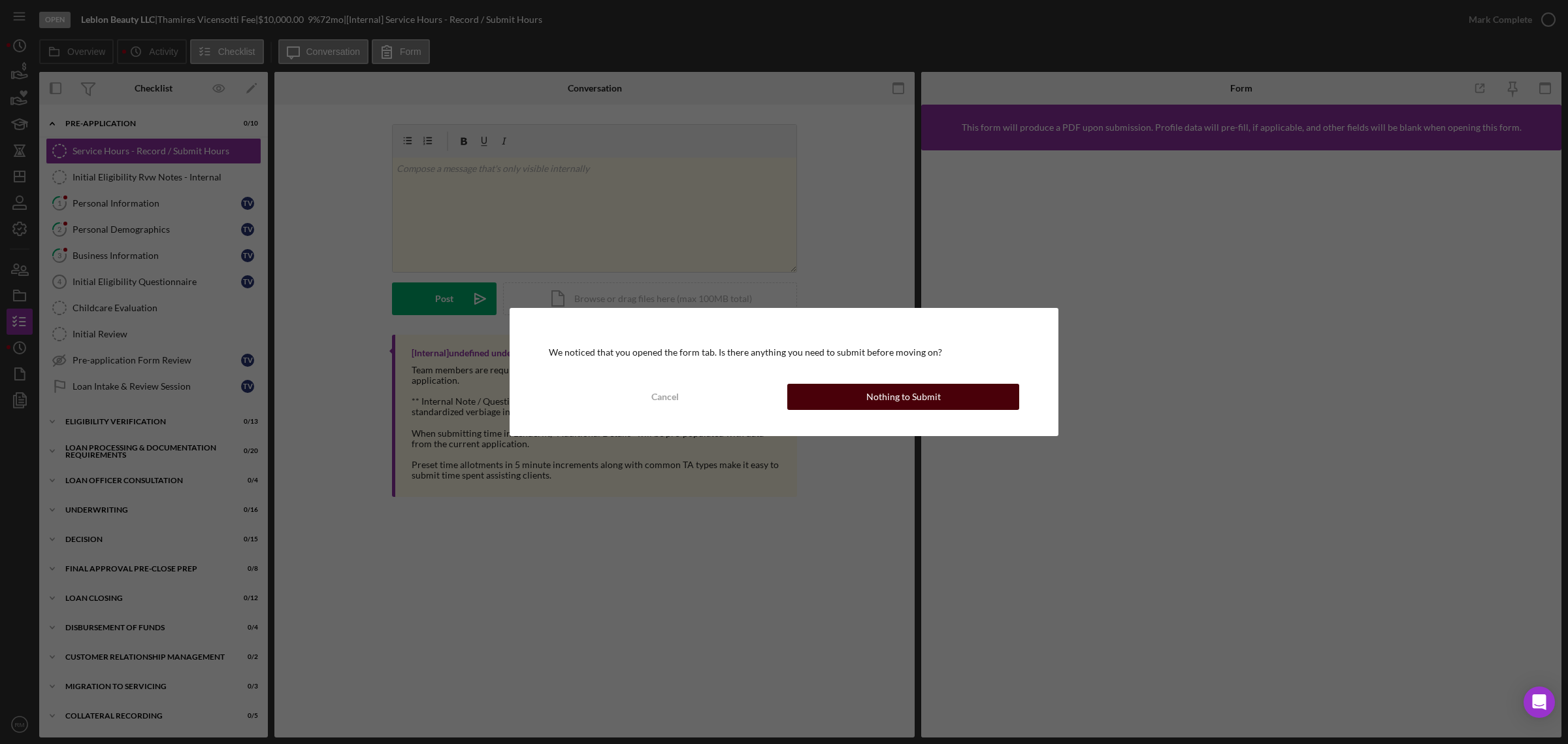
click at [874, 387] on div "Nothing to Submit" at bounding box center [903, 397] width 74 height 26
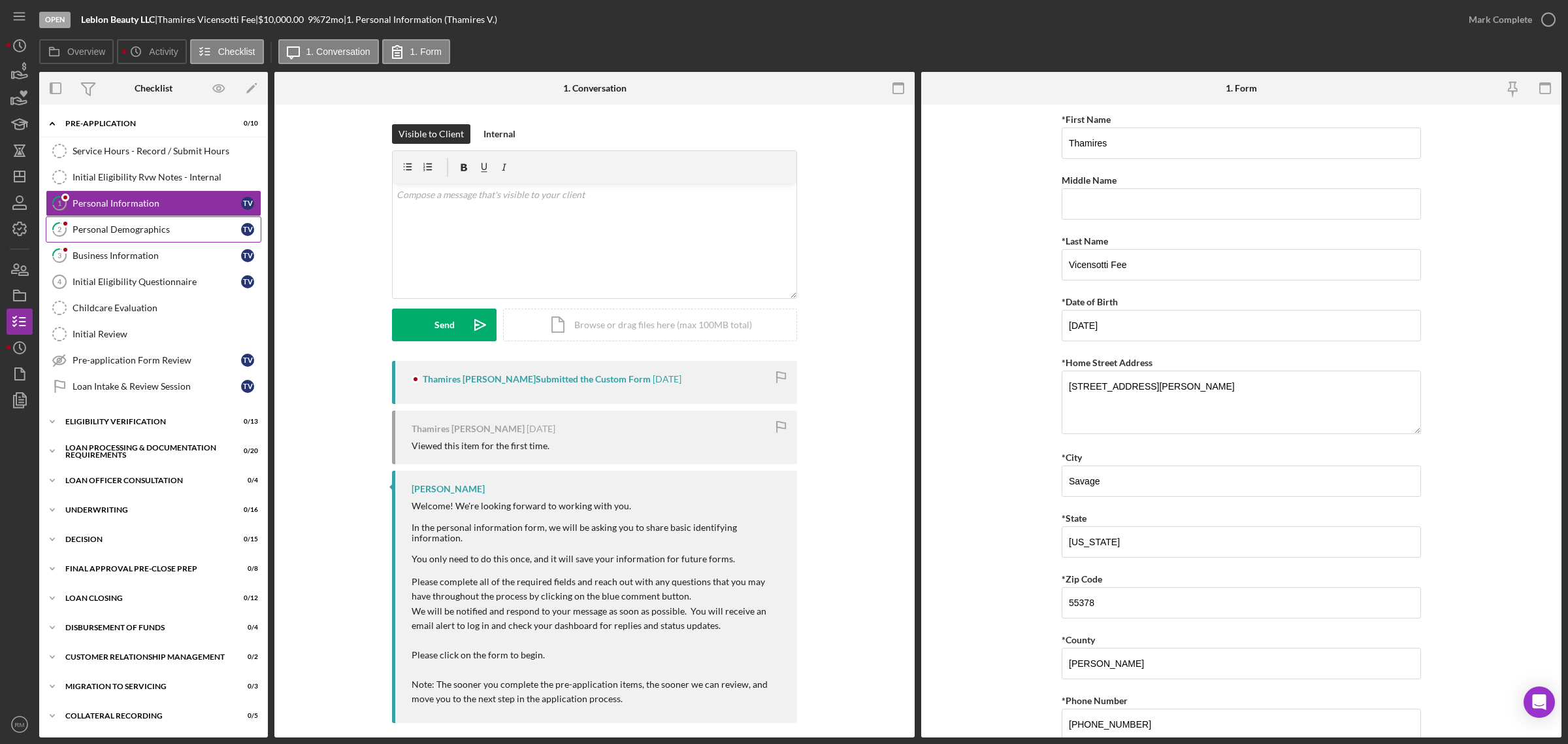
click at [147, 232] on div "Personal Demographics" at bounding box center [156, 229] width 169 height 11
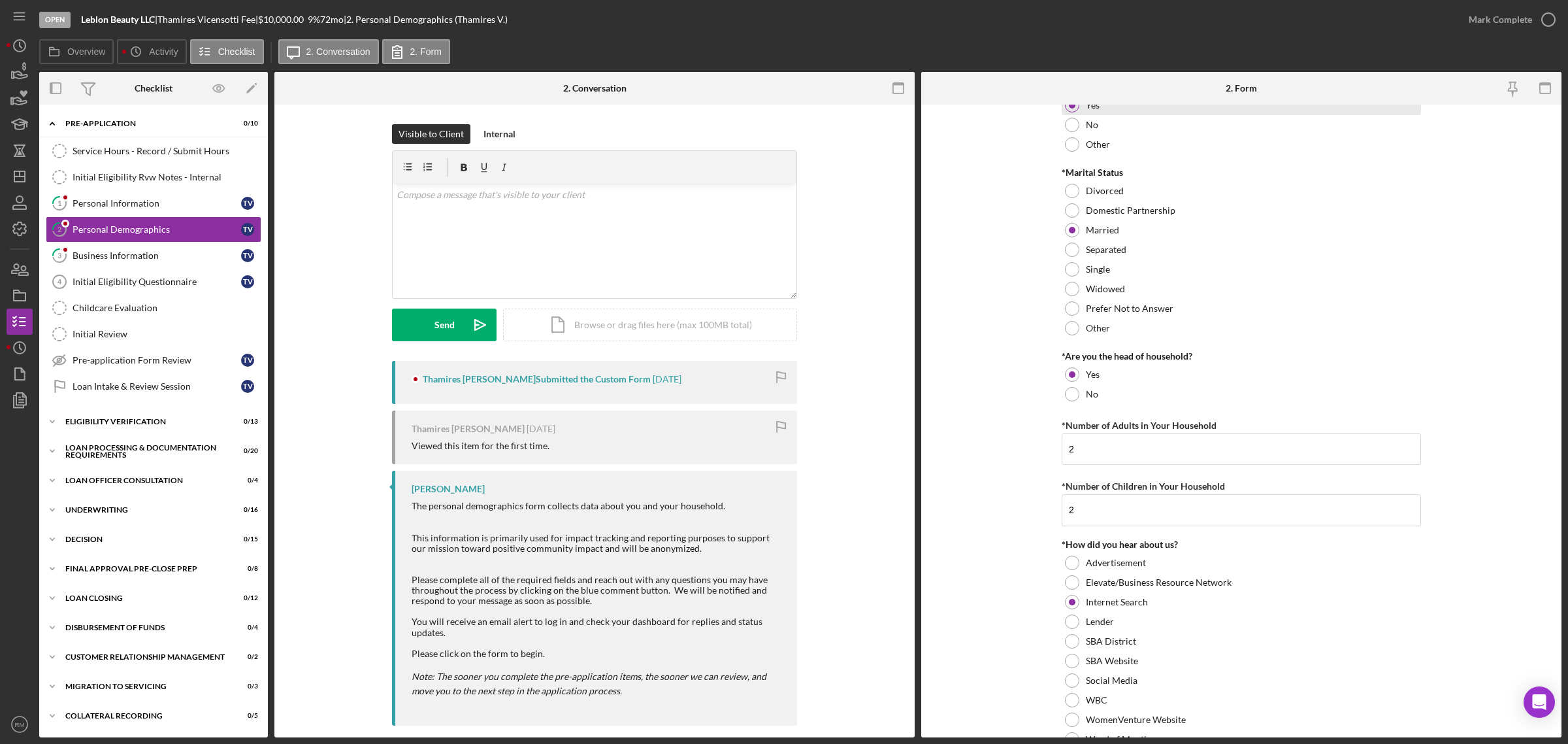
scroll to position [925, 0]
click at [23, 166] on icon "Icon/Dashboard" at bounding box center [19, 176] width 33 height 33
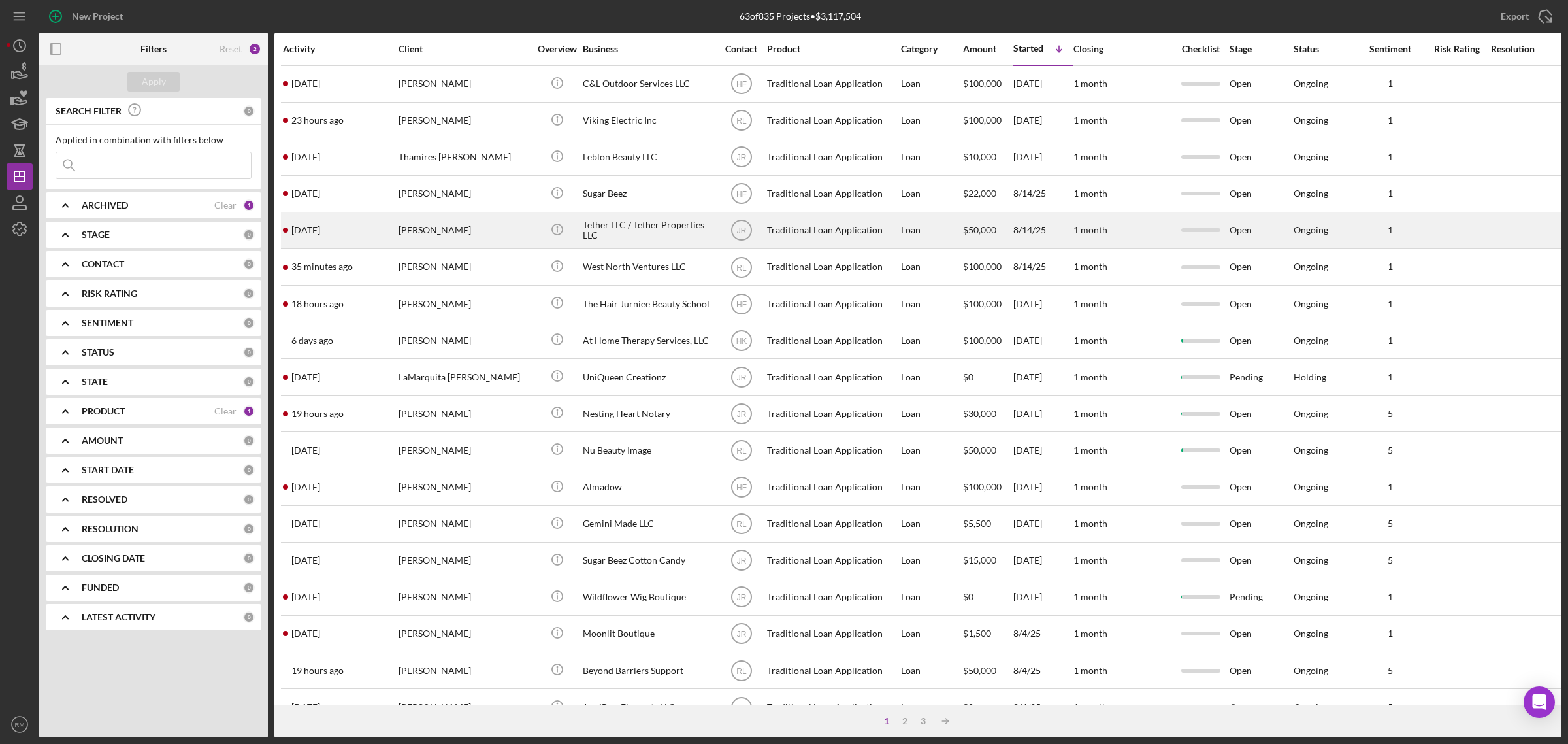
click at [602, 237] on div "Tether LLC / Tether Properties LLC" at bounding box center [648, 231] width 131 height 35
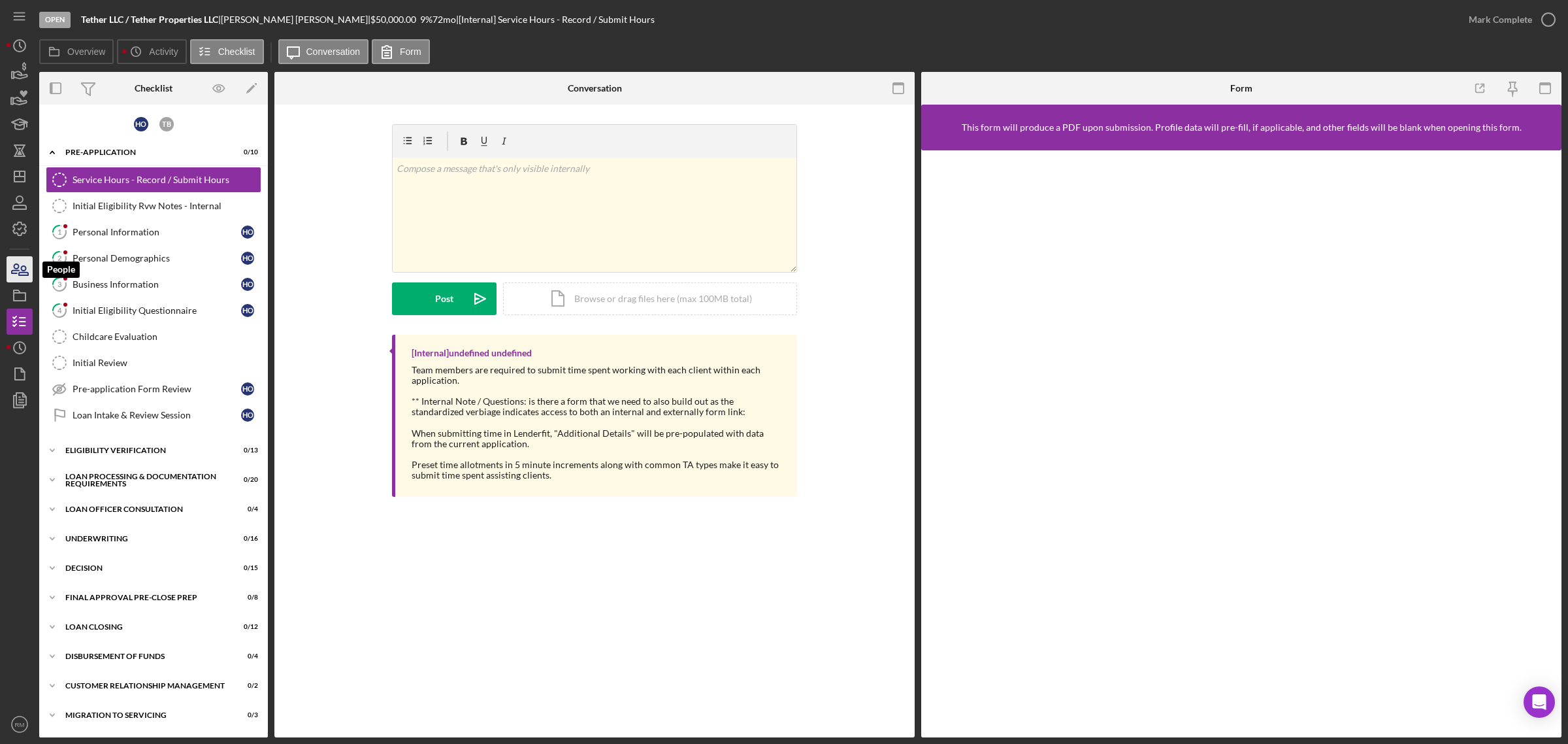
click at [26, 266] on icon "button" at bounding box center [19, 269] width 33 height 33
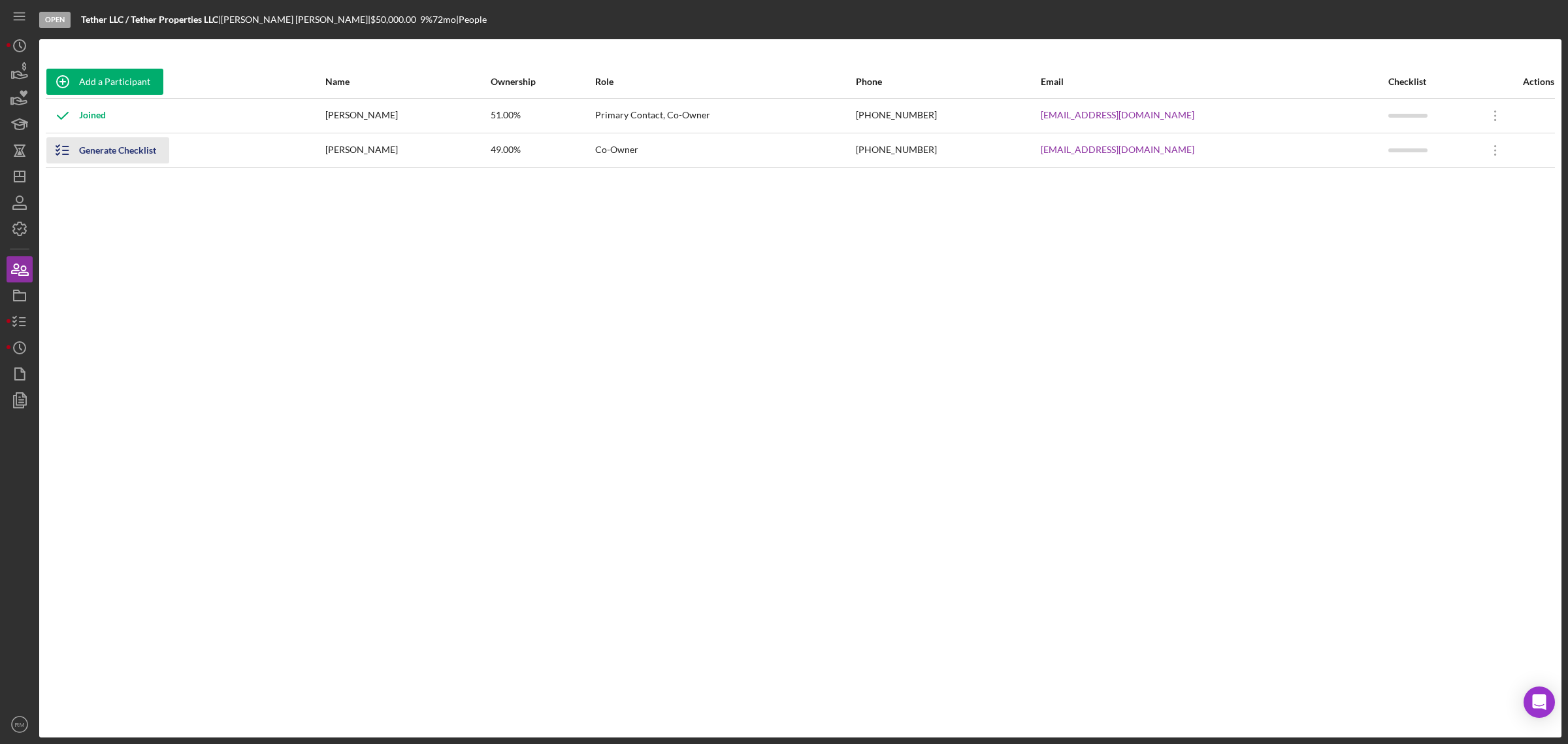
click at [86, 143] on div "Generate Checklist" at bounding box center [117, 150] width 77 height 26
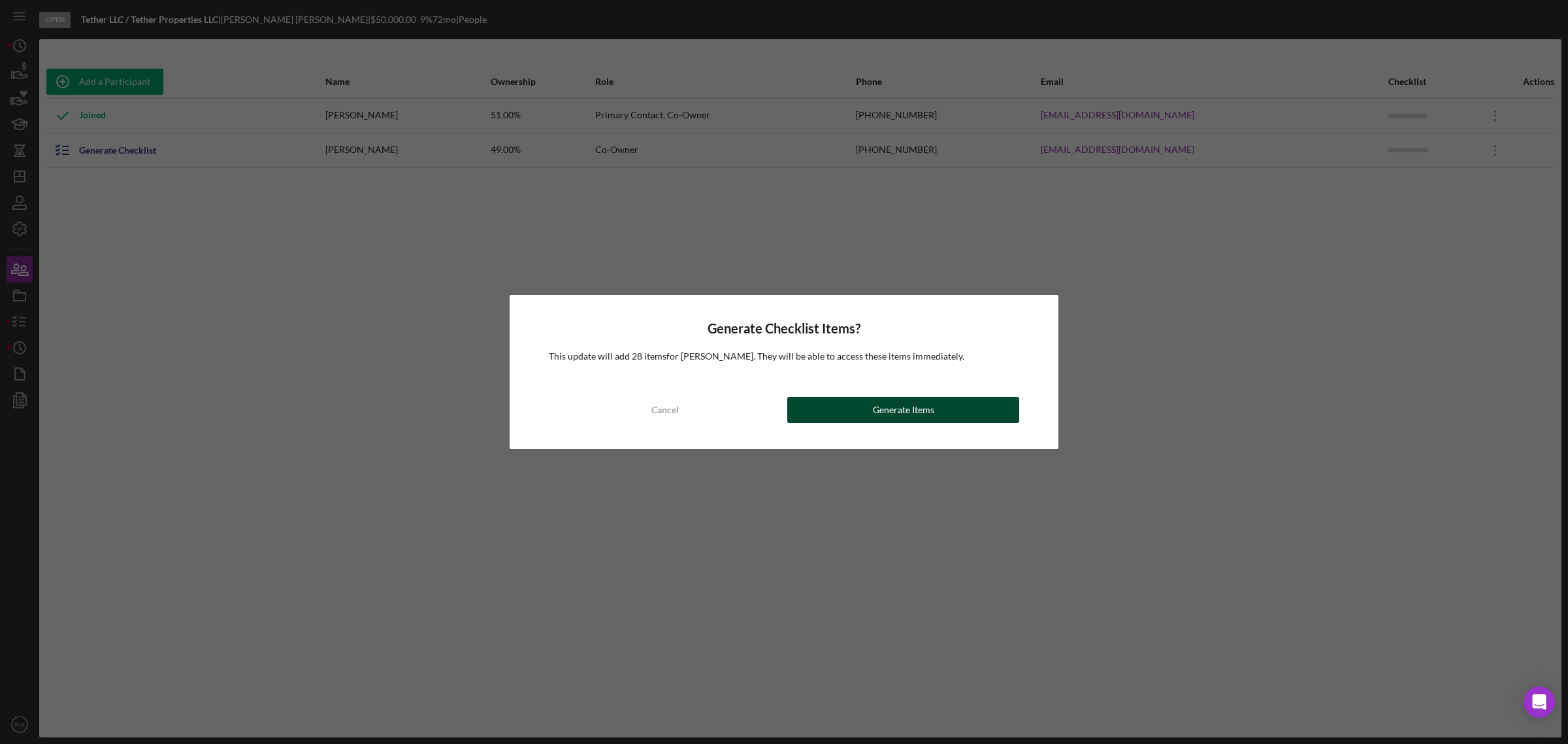
click at [874, 412] on div "Generate Items" at bounding box center [903, 410] width 61 height 26
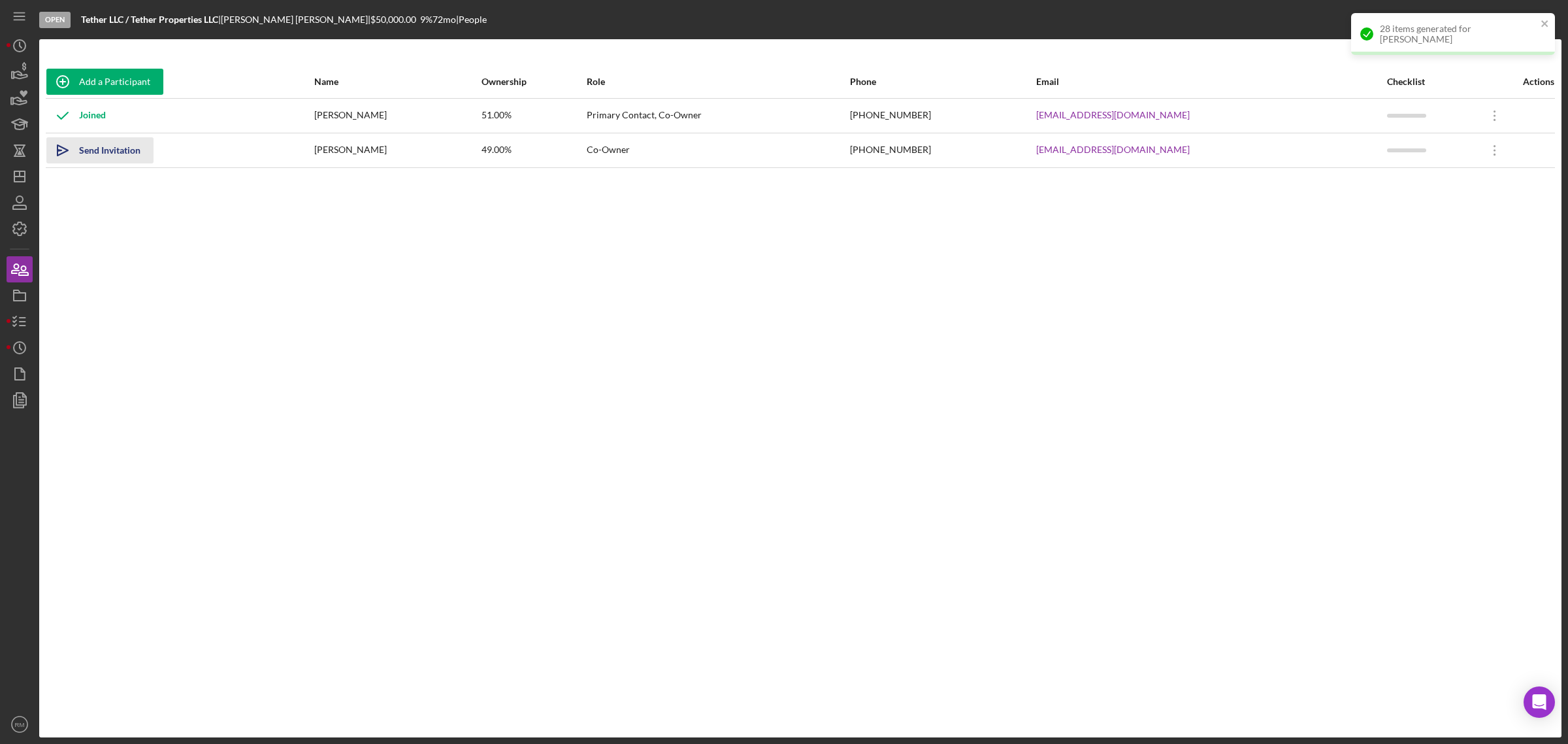
click at [116, 152] on div "Send Invitation" at bounding box center [109, 150] width 61 height 26
click at [22, 316] on icon "button" at bounding box center [19, 322] width 33 height 33
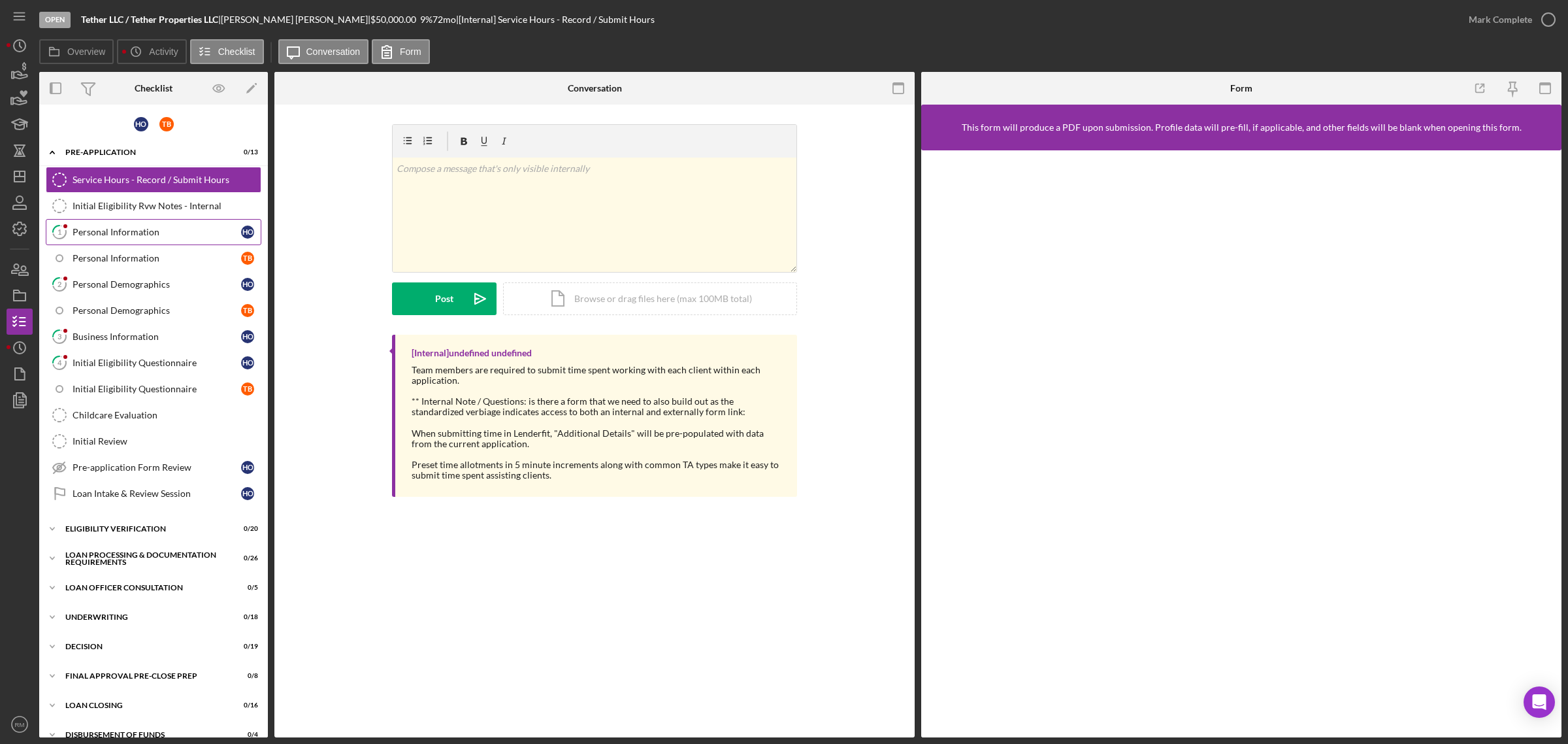
click at [134, 239] on link "1 Personal Information H O" at bounding box center [153, 232] width 215 height 26
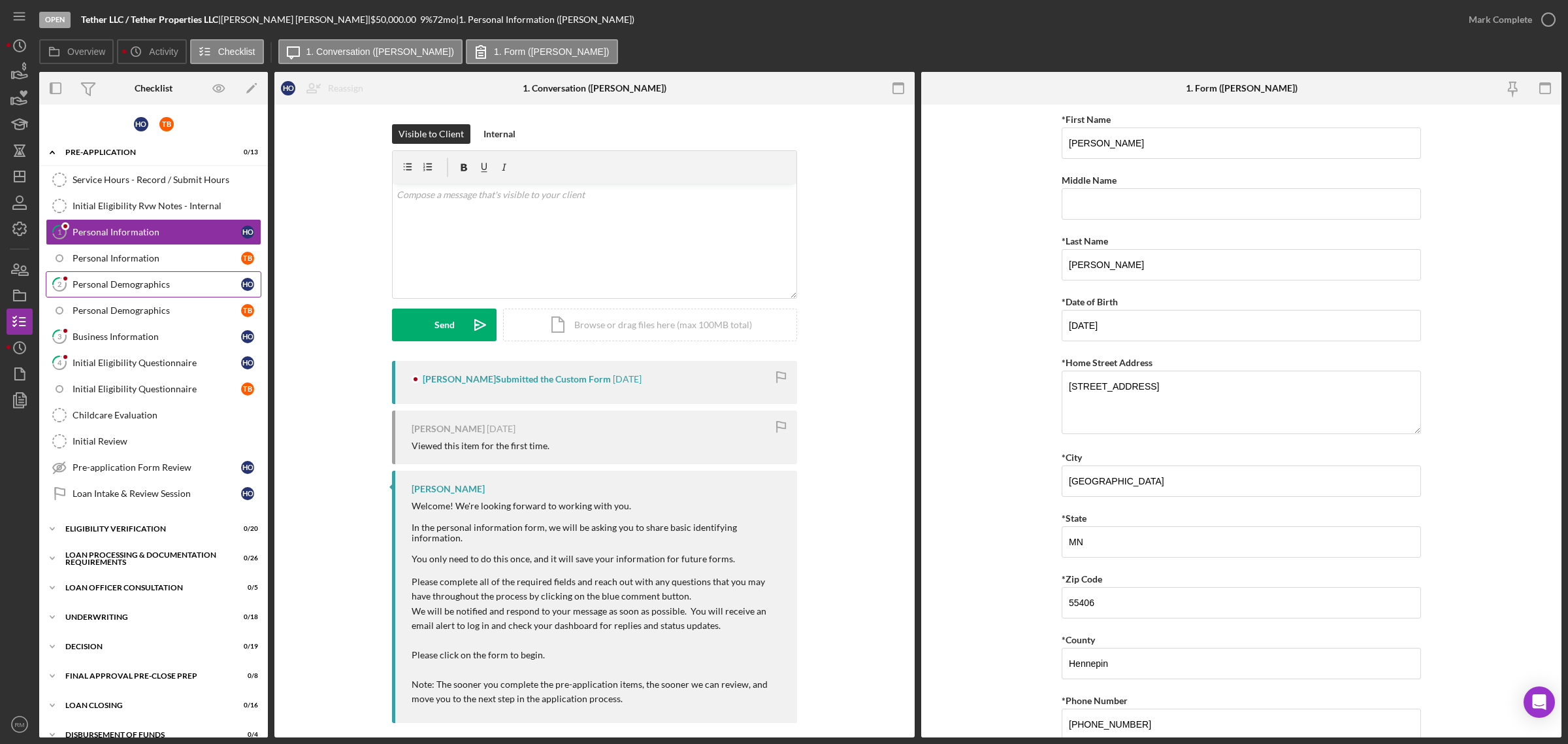
click at [131, 283] on div "Personal Demographics" at bounding box center [156, 284] width 169 height 11
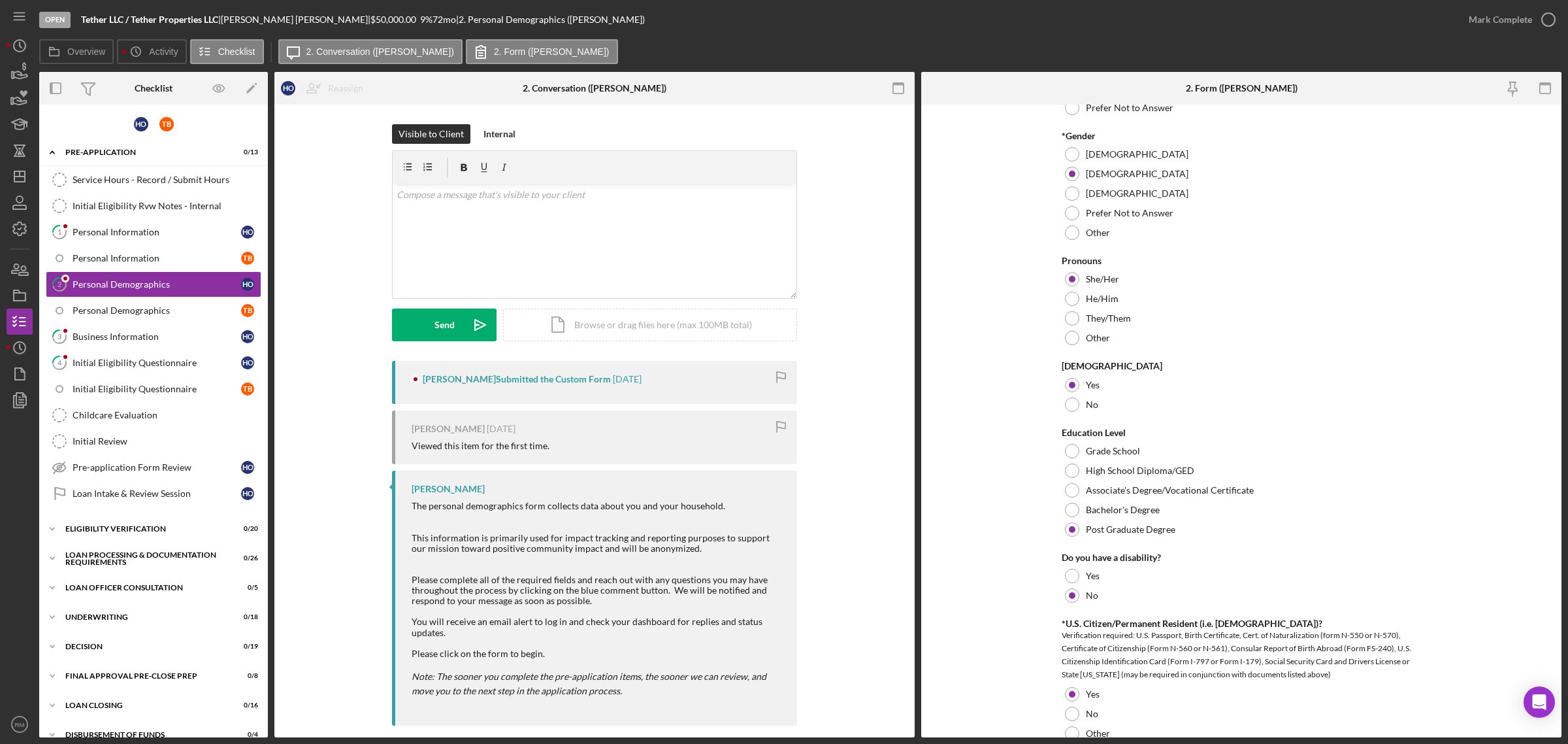
scroll to position [306, 0]
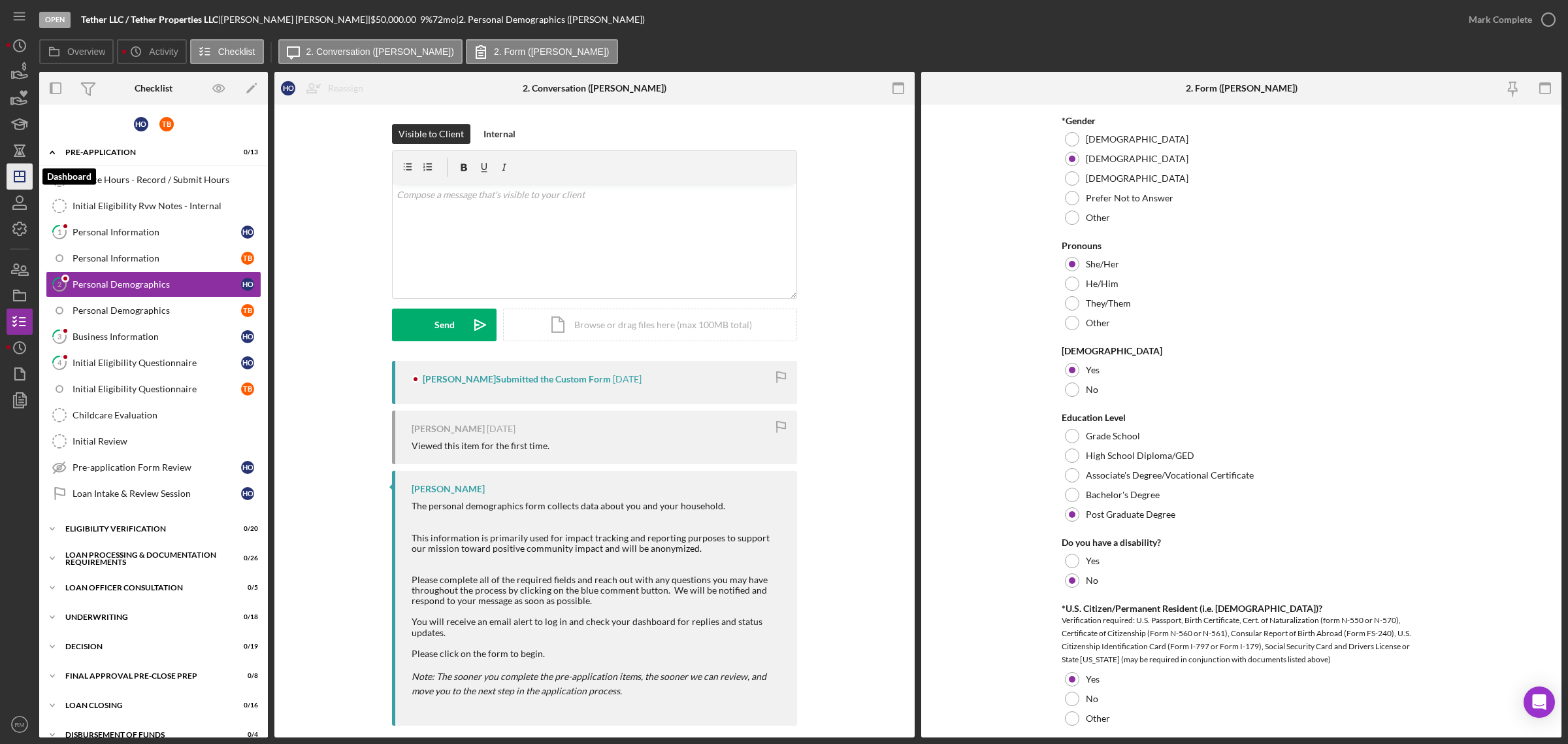
click at [13, 178] on icon "Icon/Dashboard" at bounding box center [19, 176] width 33 height 33
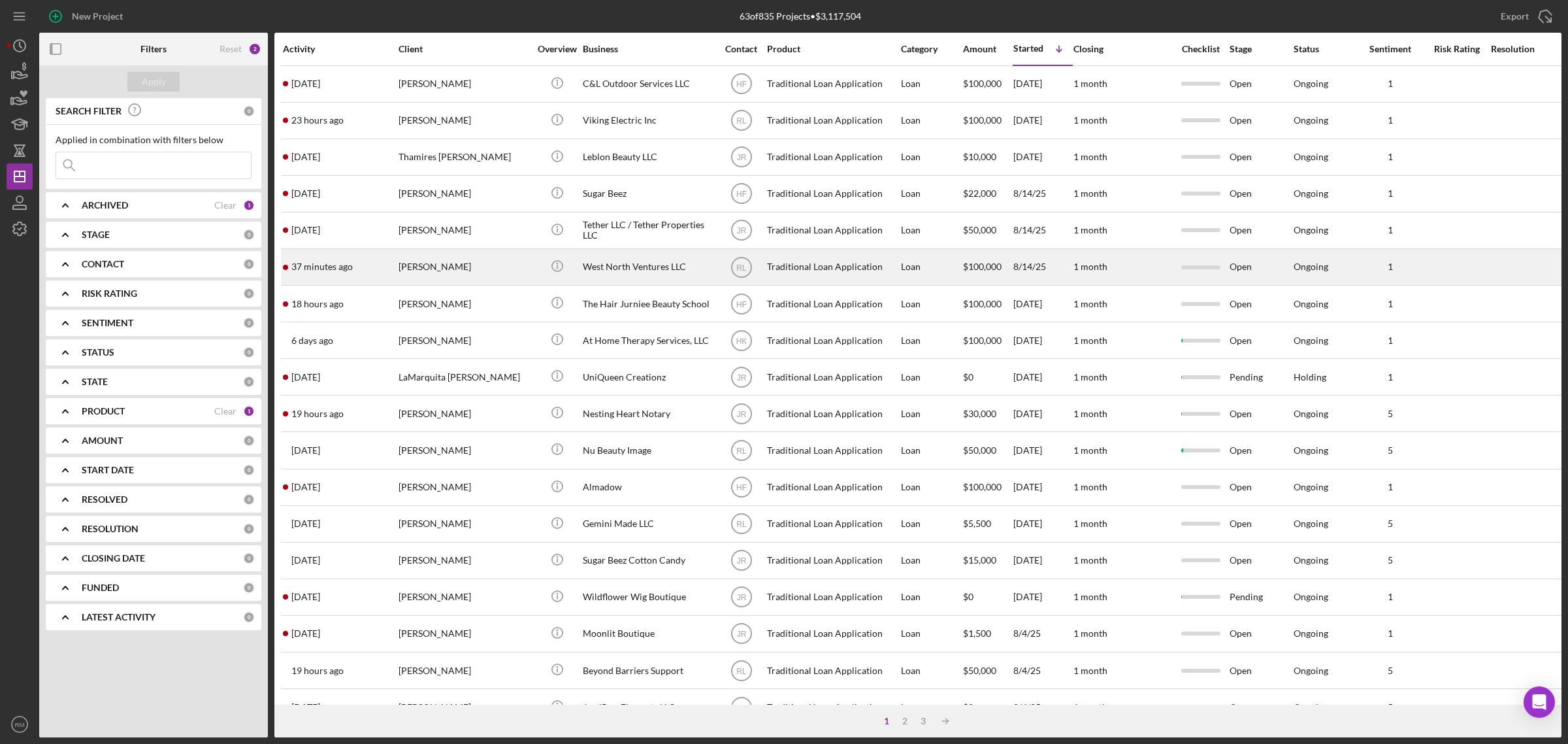
click at [631, 275] on div "West North Ventures LLC" at bounding box center [648, 267] width 131 height 35
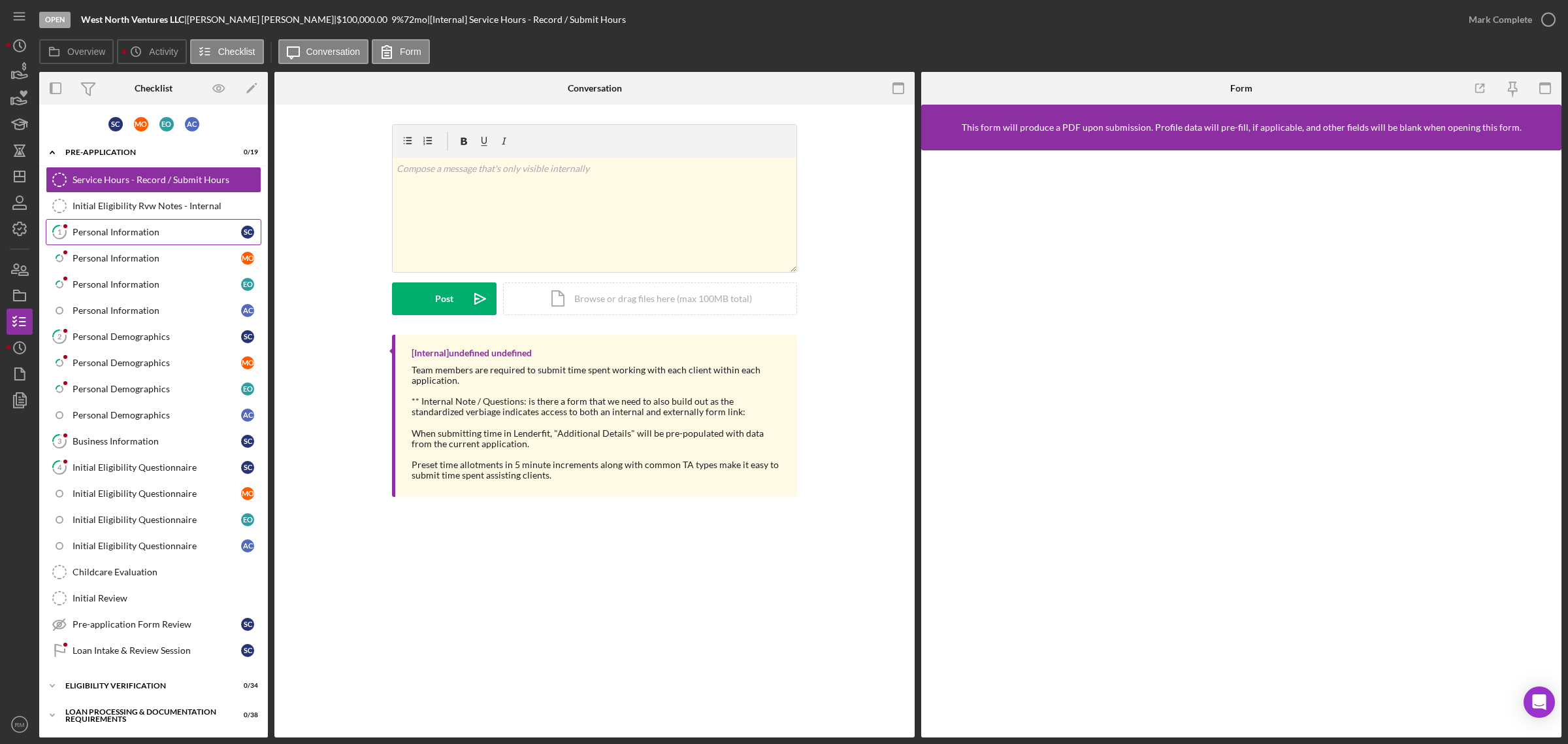
click at [155, 227] on div "Personal Information" at bounding box center [156, 232] width 169 height 11
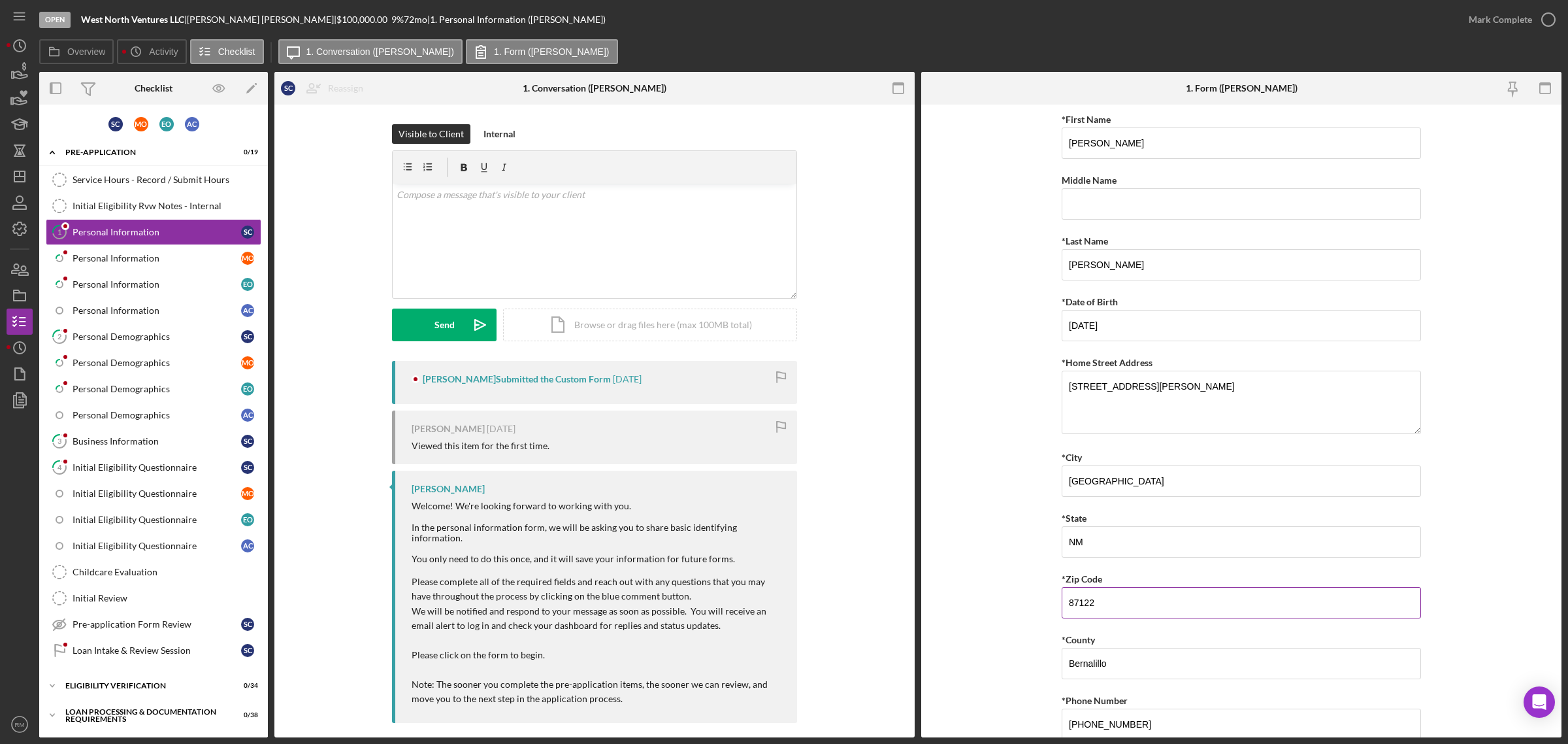
scroll to position [176, 0]
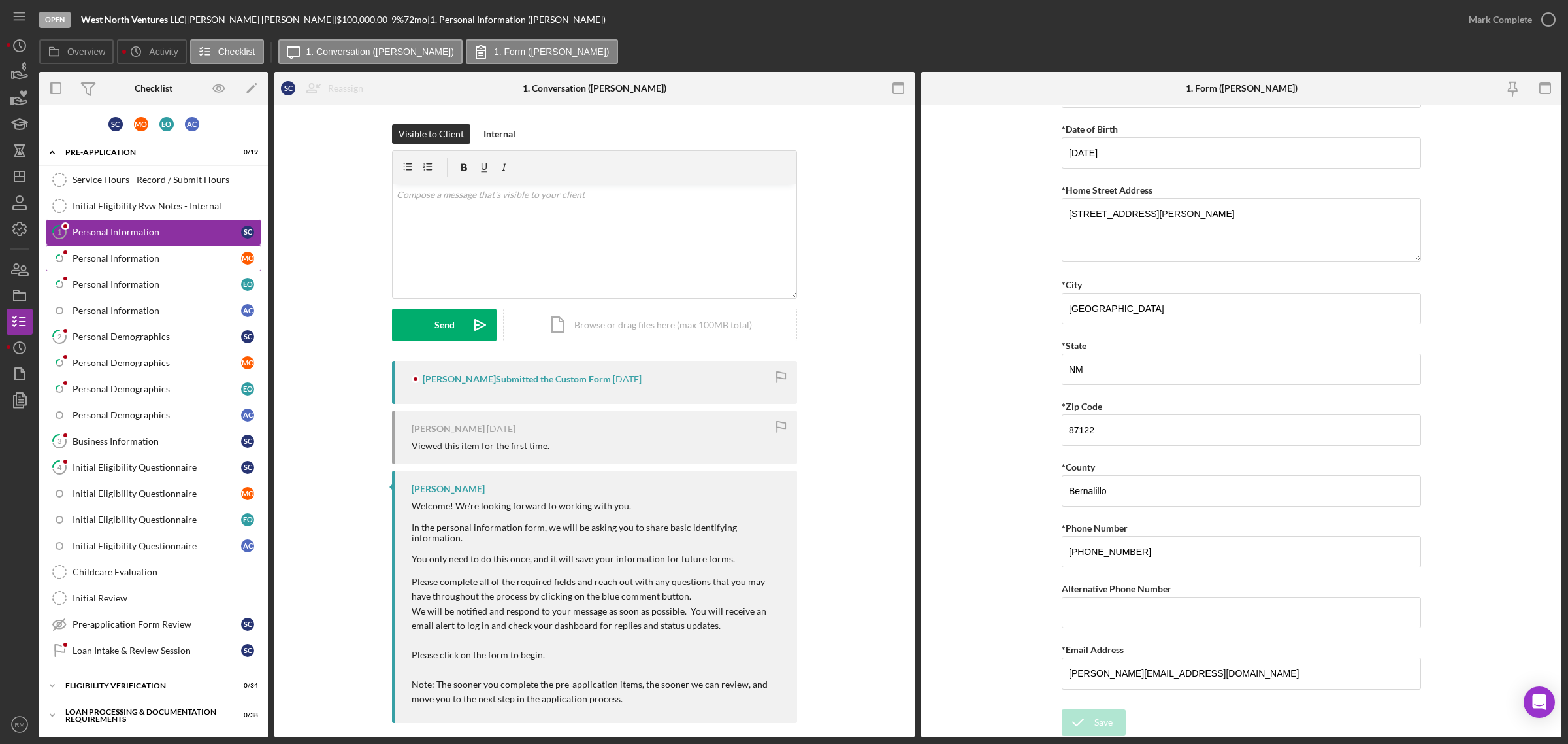
click at [110, 260] on div "Personal Information" at bounding box center [156, 257] width 169 height 11
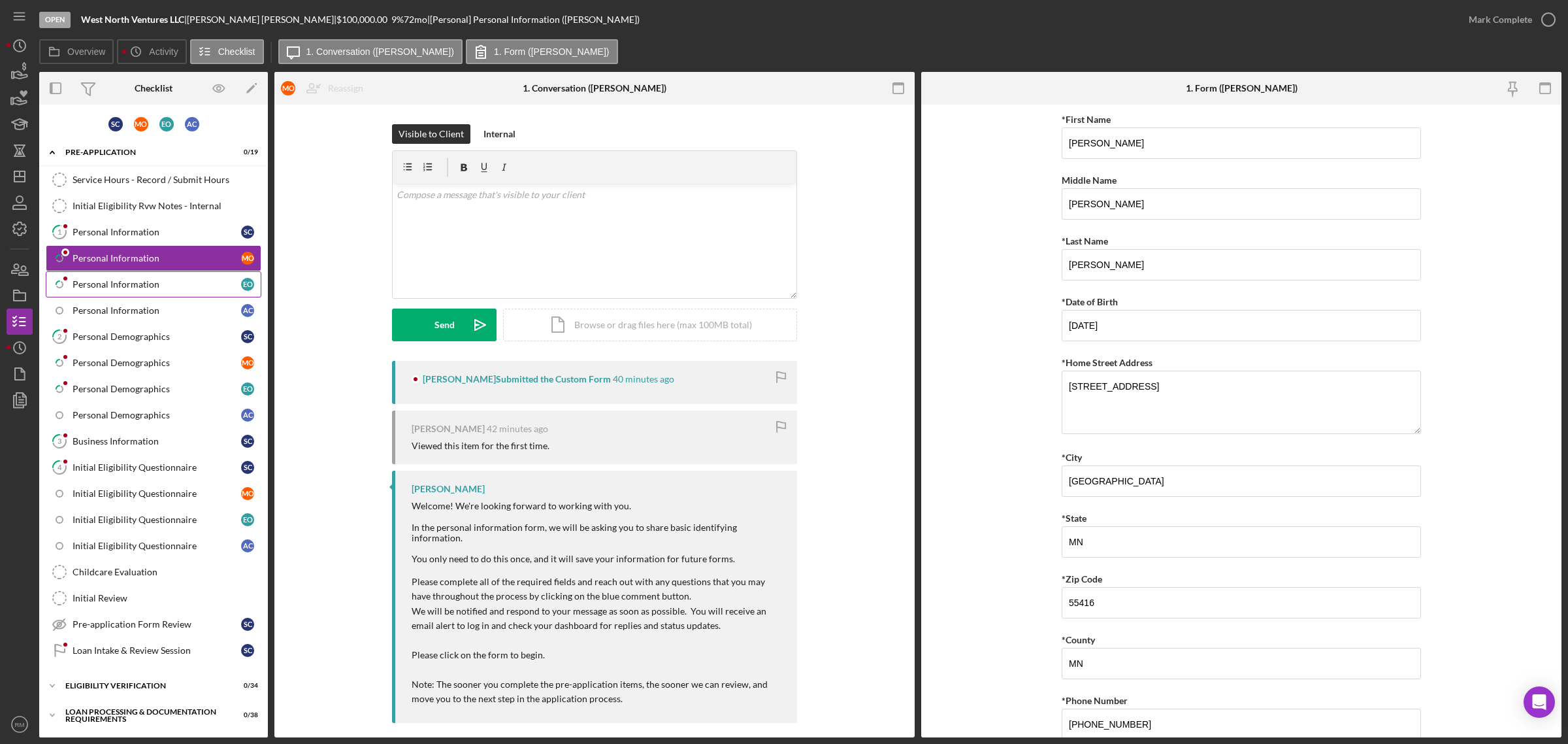
click at [139, 278] on link "Icon/Checklist Item Sub Partial Personal Information E O" at bounding box center [153, 284] width 215 height 26
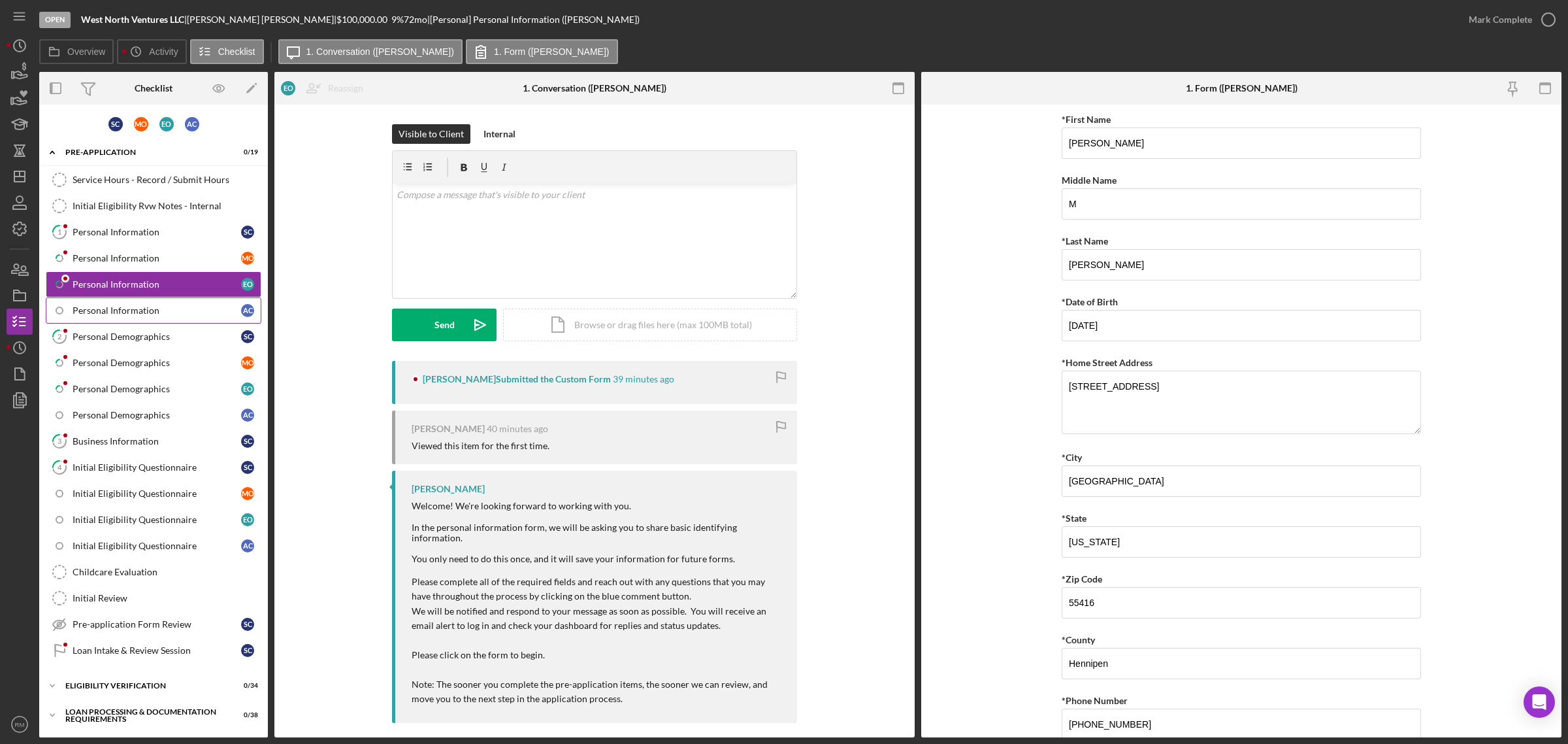
click at [130, 302] on link "Personal Information A C" at bounding box center [153, 310] width 215 height 26
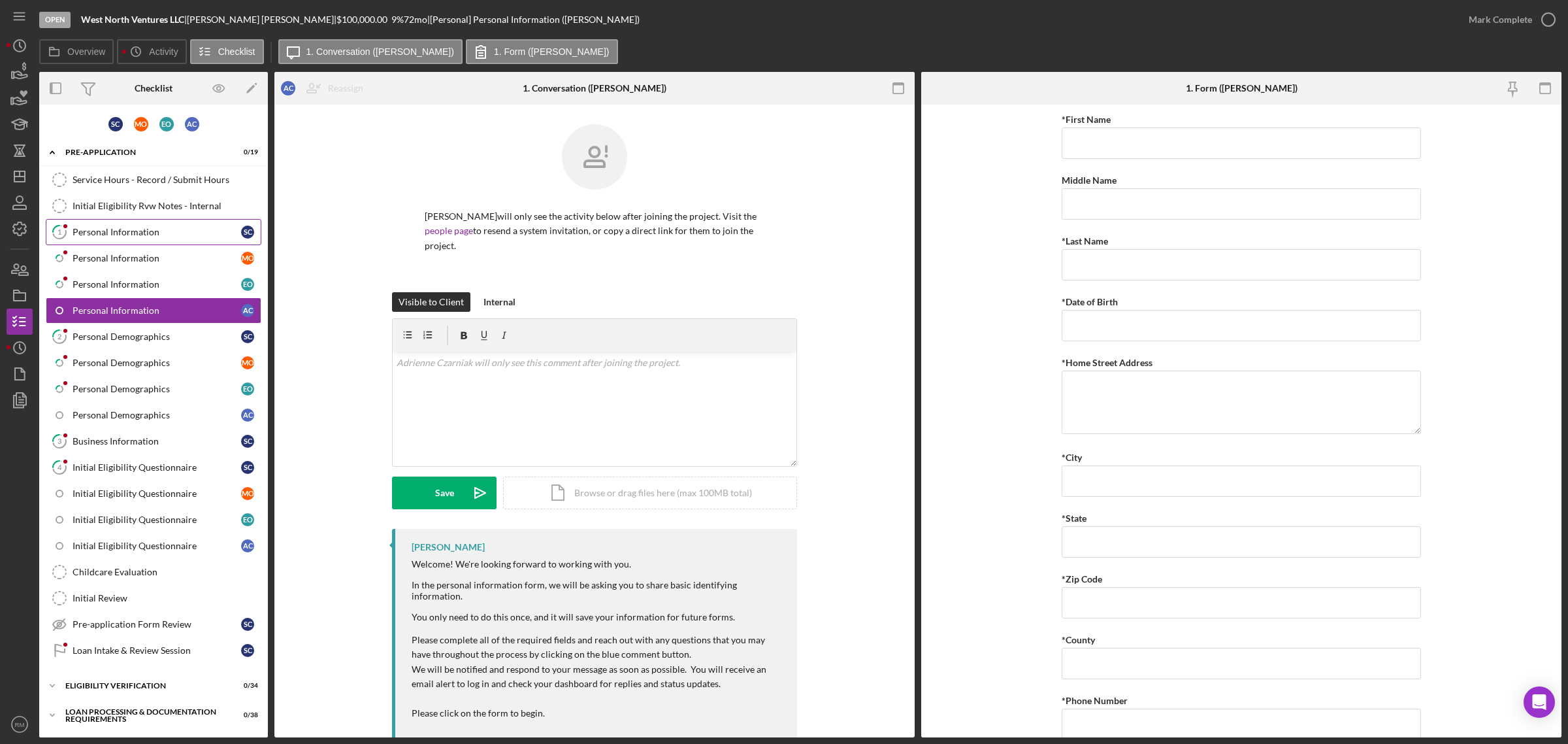
click at [161, 220] on link "1 Personal Information S C" at bounding box center [153, 232] width 215 height 26
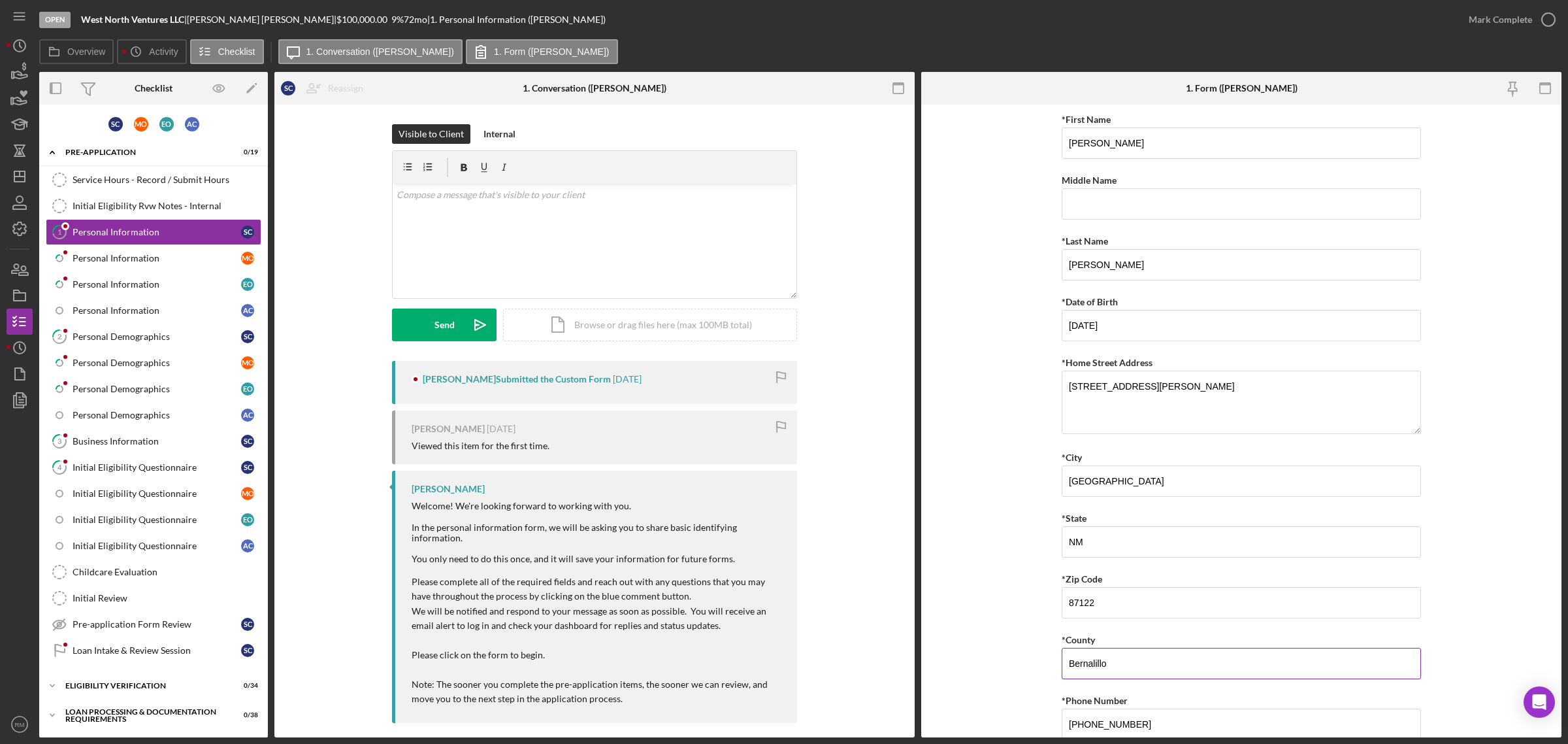
scroll to position [176, 0]
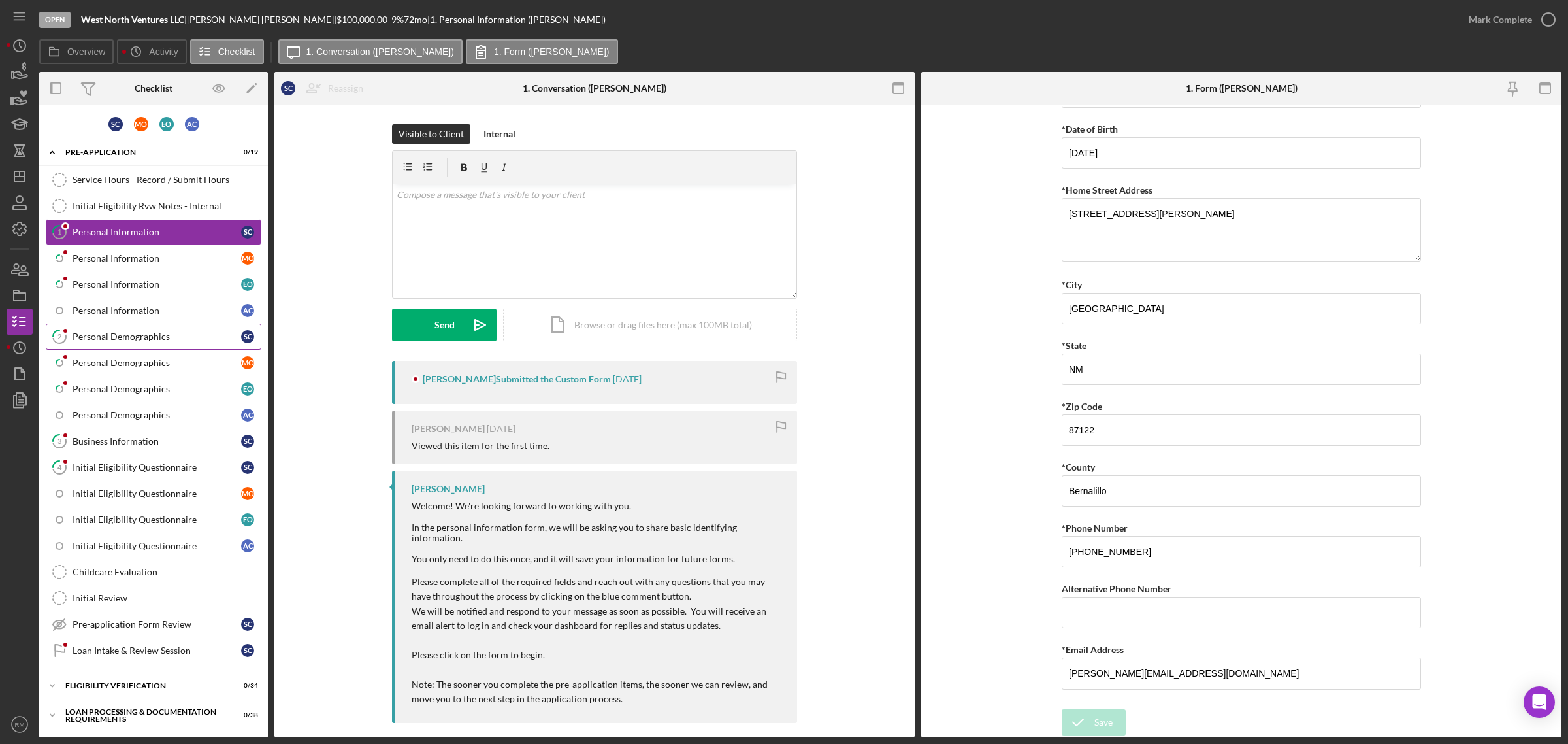
click at [149, 326] on link "2 Personal Demographics S C" at bounding box center [153, 336] width 215 height 26
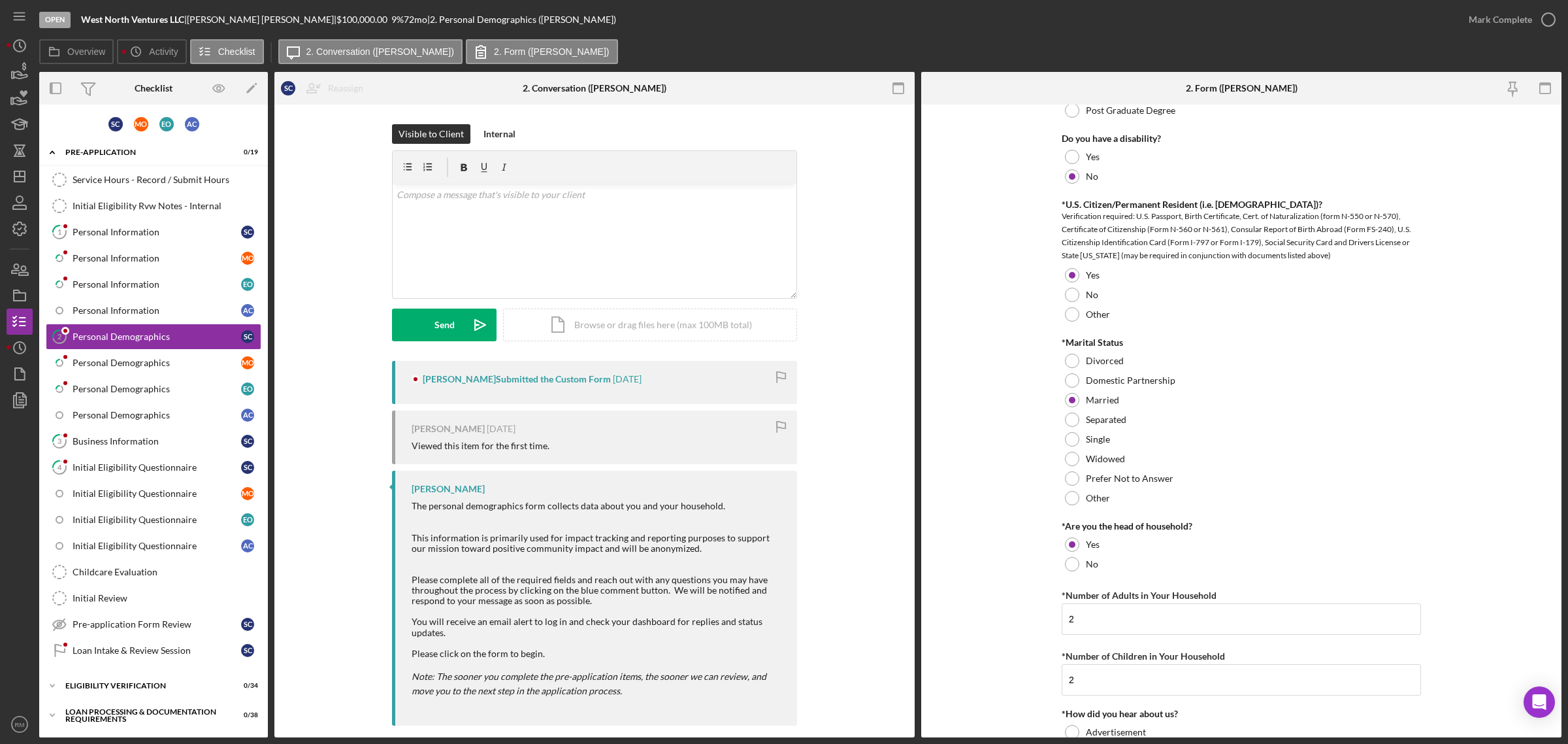
scroll to position [713, 0]
click at [106, 441] on div "Business Information" at bounding box center [156, 441] width 169 height 11
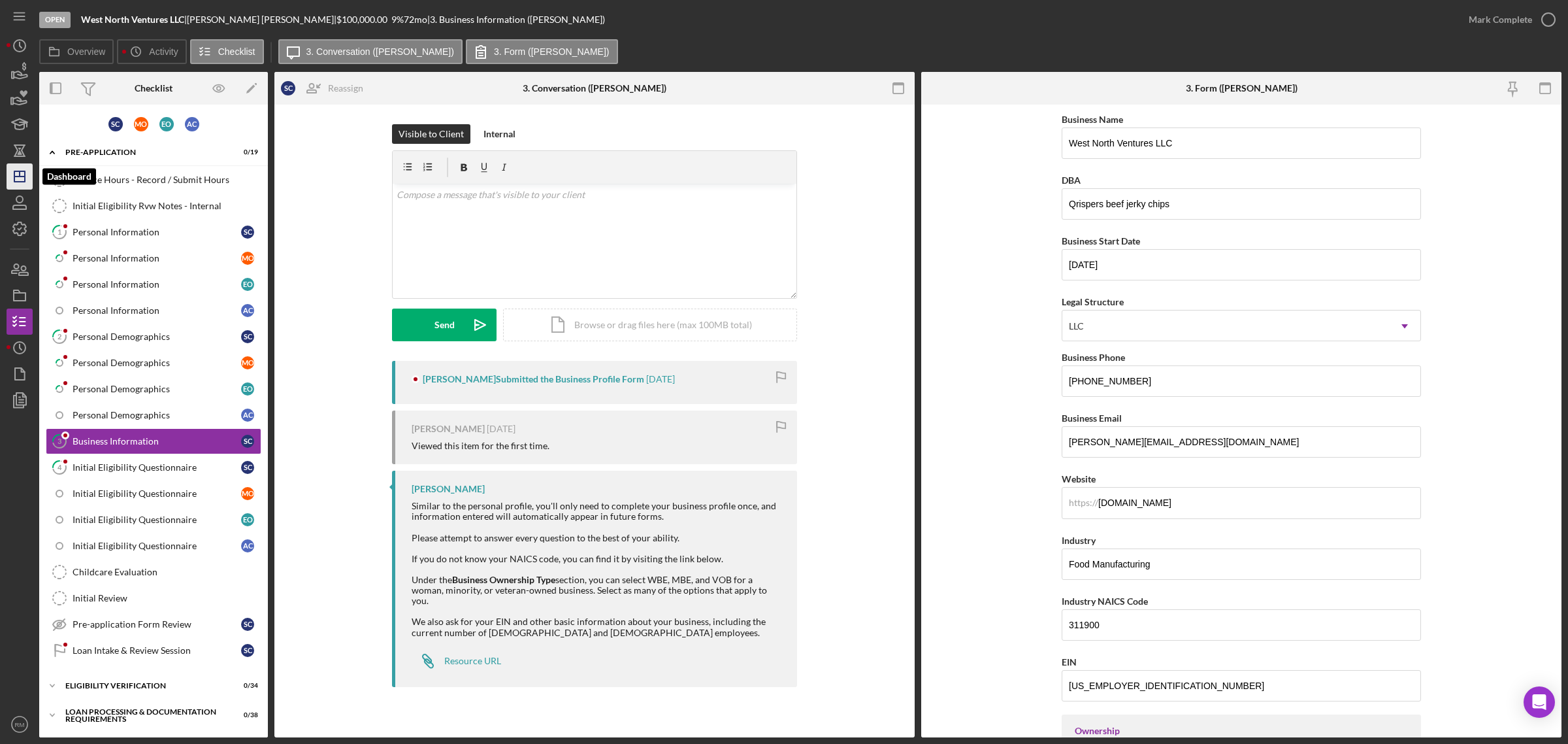
click at [17, 183] on icon "Icon/Dashboard" at bounding box center [19, 176] width 33 height 33
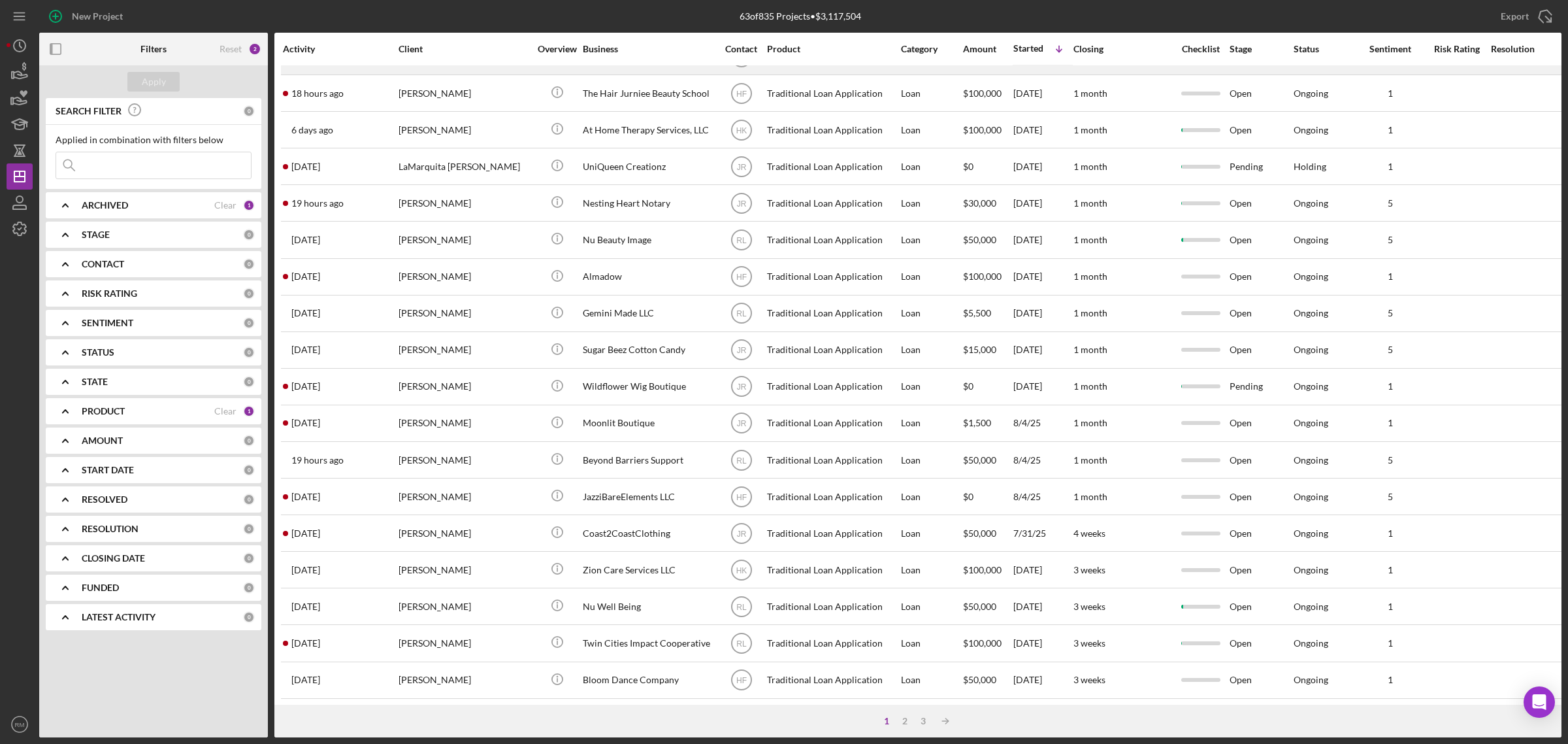
scroll to position [212, 0]
